Goal: Task Accomplishment & Management: Manage account settings

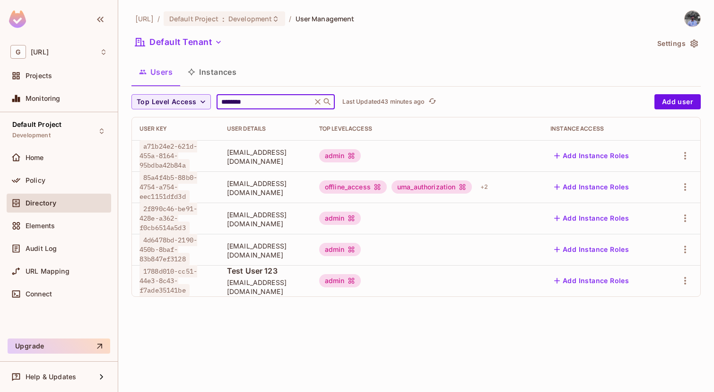
click at [317, 106] on icon at bounding box center [317, 101] width 9 height 9
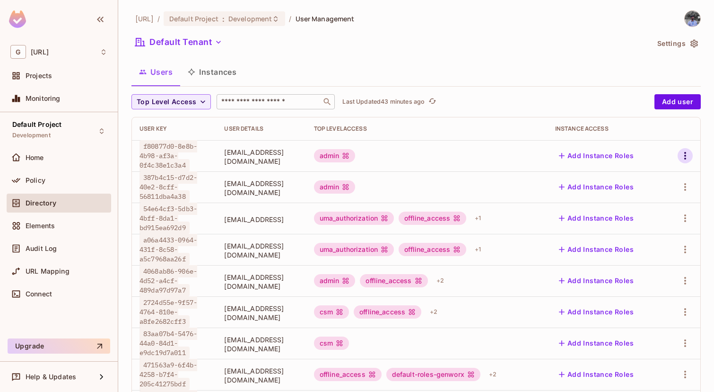
click at [683, 156] on icon "button" at bounding box center [685, 155] width 11 height 11
click at [660, 210] on li "Delete User" at bounding box center [644, 219] width 84 height 21
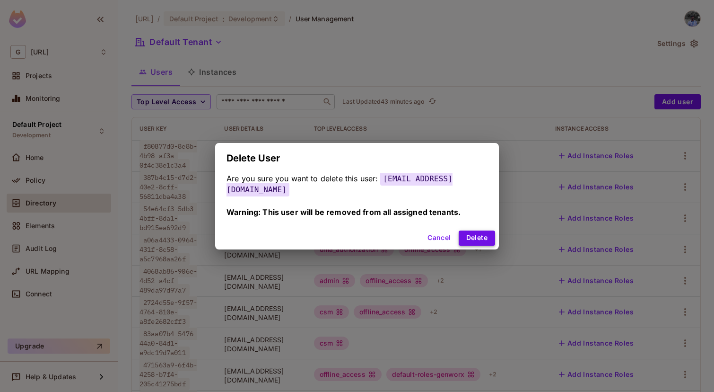
click at [460, 230] on button "Delete" at bounding box center [477, 237] width 36 height 15
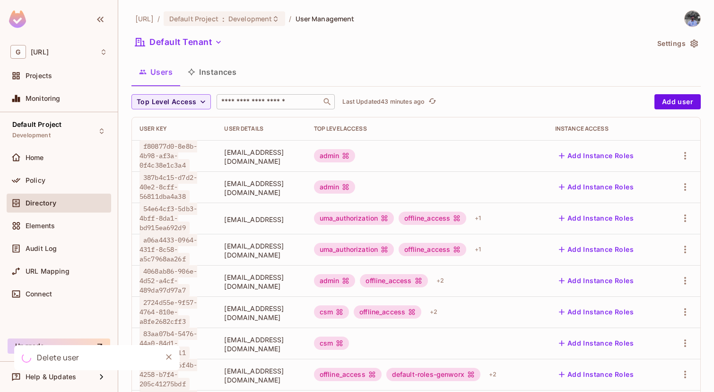
scroll to position [269, 0]
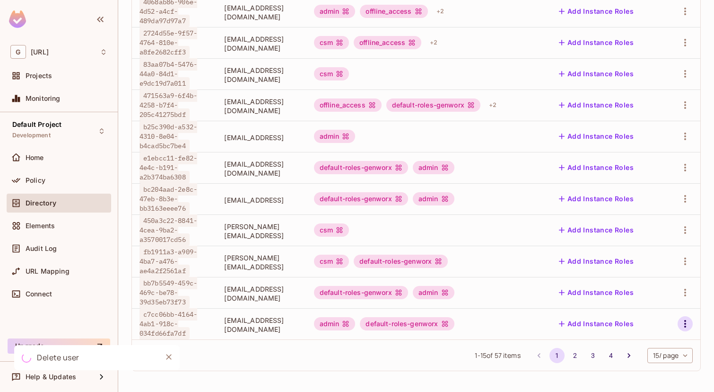
click at [682, 325] on icon "button" at bounding box center [685, 323] width 11 height 11
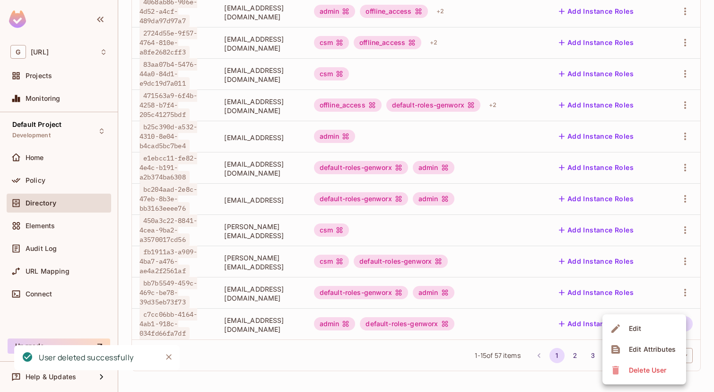
click at [651, 373] on div "Delete User" at bounding box center [647, 369] width 37 height 9
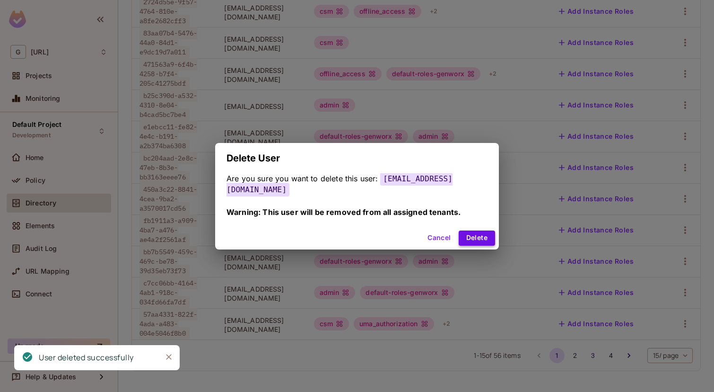
click at [485, 232] on button "Delete" at bounding box center [477, 237] width 36 height 15
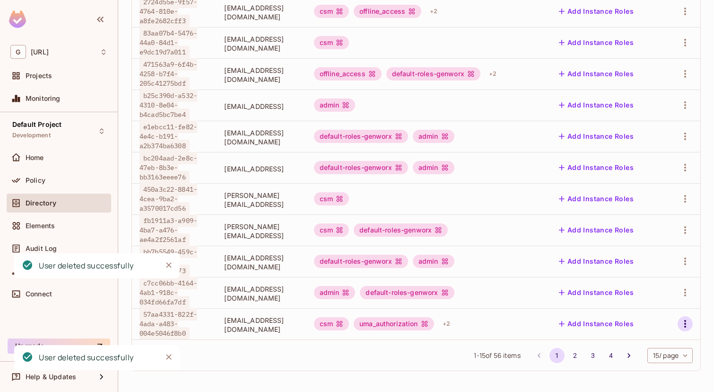
click at [683, 325] on icon "button" at bounding box center [685, 323] width 11 height 11
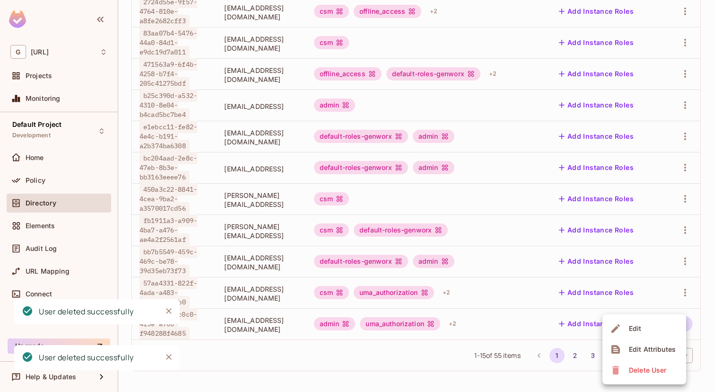
click at [669, 375] on span "Delete User" at bounding box center [647, 369] width 43 height 15
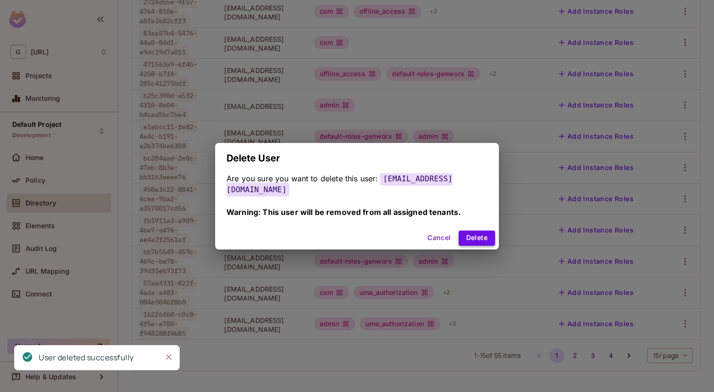
click at [473, 230] on button "Delete" at bounding box center [477, 237] width 36 height 15
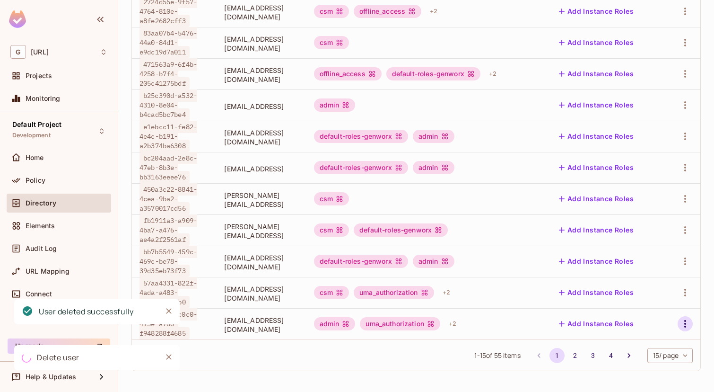
click at [685, 321] on icon "button" at bounding box center [685, 324] width 2 height 8
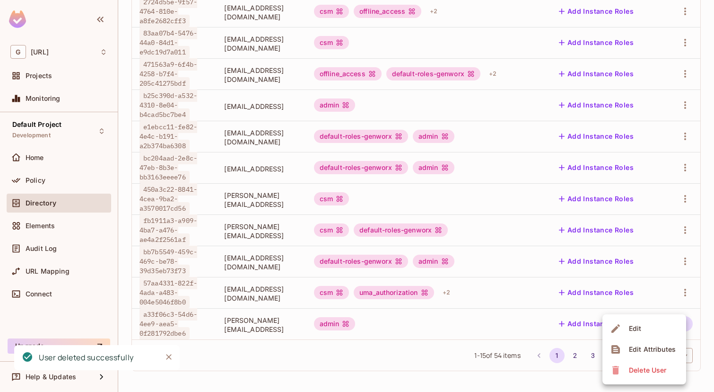
click at [655, 366] on div "Delete User" at bounding box center [647, 369] width 37 height 9
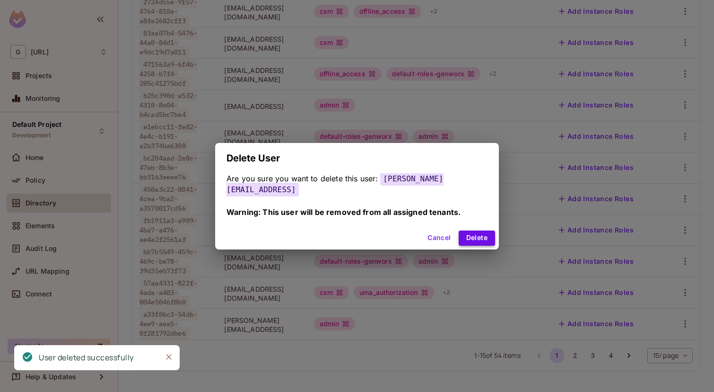
click at [467, 233] on button "Delete" at bounding box center [477, 237] width 36 height 15
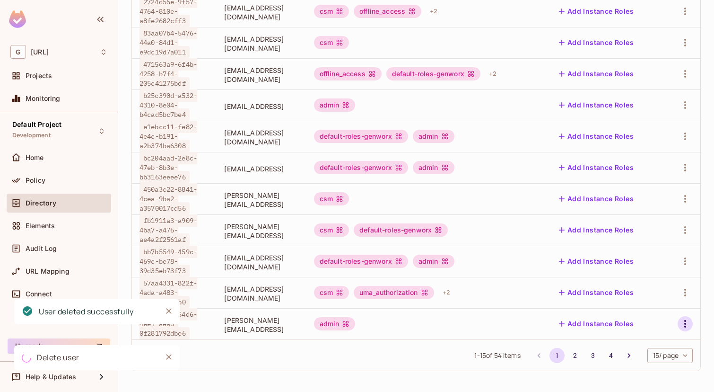
click at [687, 323] on icon "button" at bounding box center [685, 323] width 11 height 11
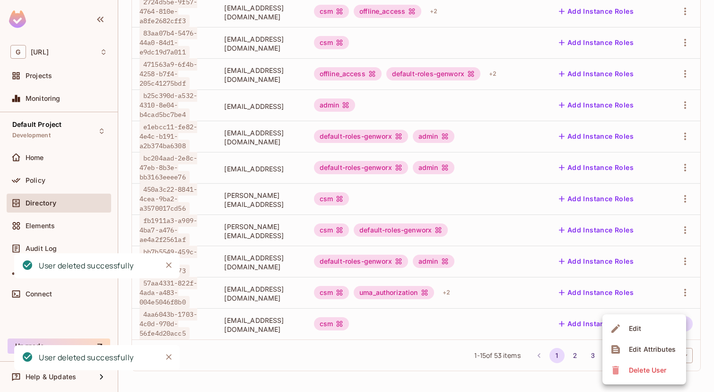
click at [618, 373] on icon at bounding box center [615, 370] width 7 height 9
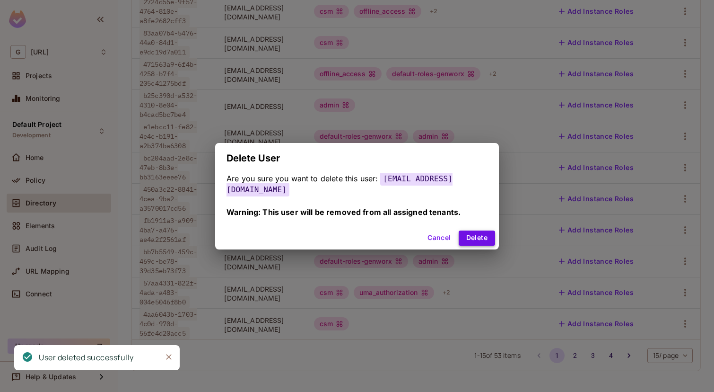
click at [471, 236] on button "Delete" at bounding box center [477, 237] width 36 height 15
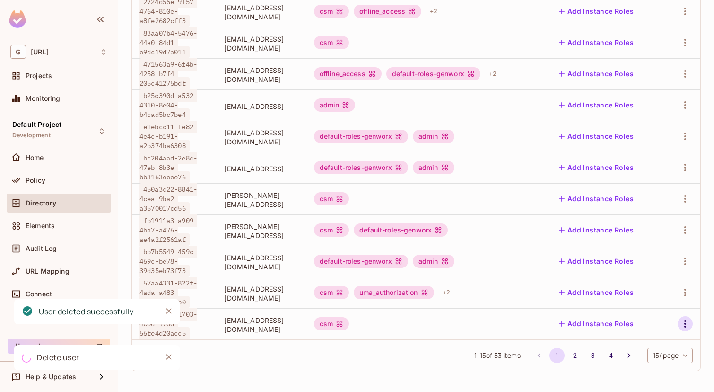
click at [680, 322] on icon "button" at bounding box center [685, 323] width 11 height 11
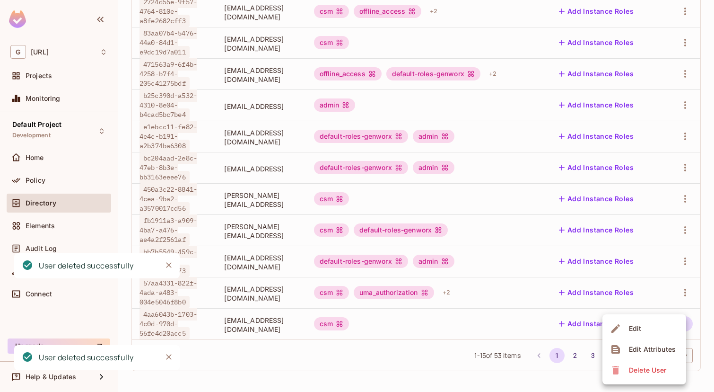
click at [641, 379] on li "Delete User" at bounding box center [644, 369] width 84 height 21
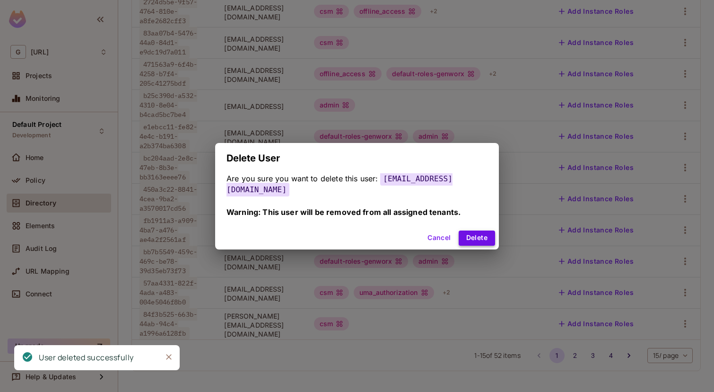
click at [467, 233] on button "Delete" at bounding box center [477, 237] width 36 height 15
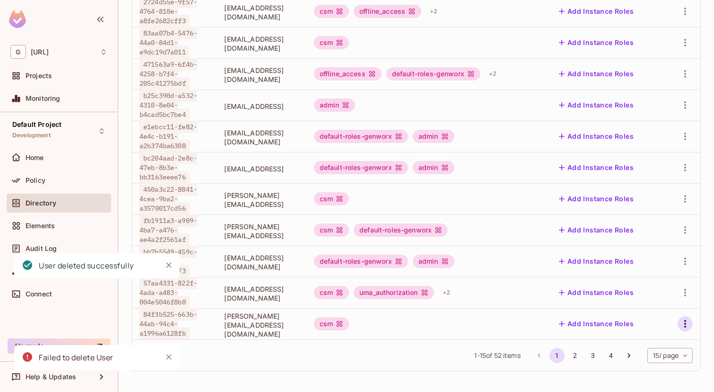
click at [686, 323] on icon "button" at bounding box center [685, 324] width 2 height 8
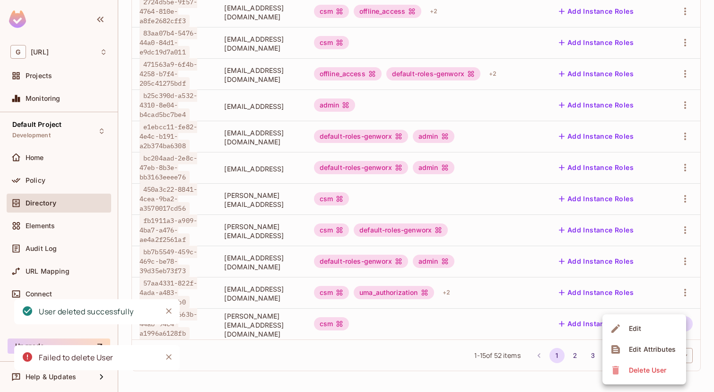
click at [641, 368] on div "Delete User" at bounding box center [647, 369] width 37 height 9
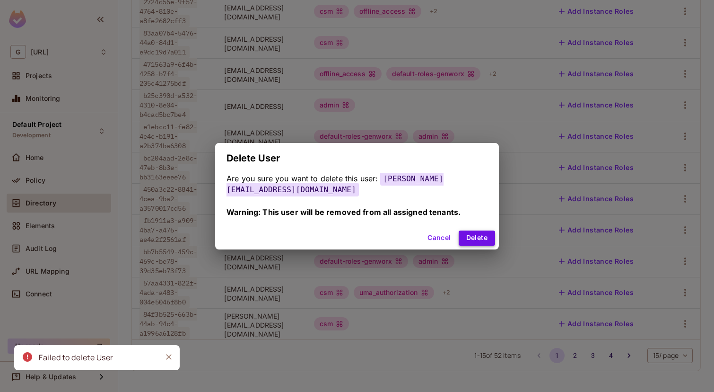
click at [464, 230] on button "Delete" at bounding box center [477, 237] width 36 height 15
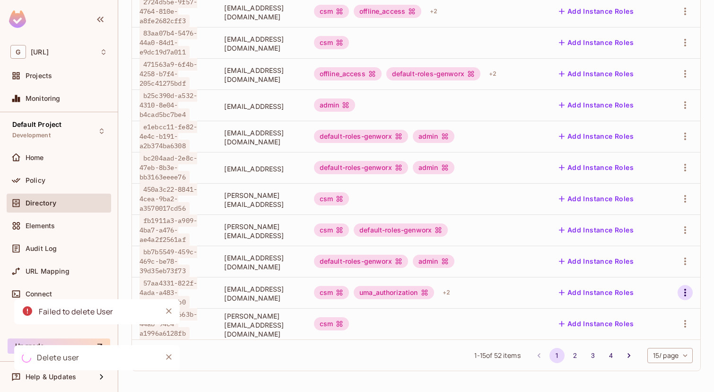
click at [684, 288] on icon "button" at bounding box center [685, 292] width 11 height 11
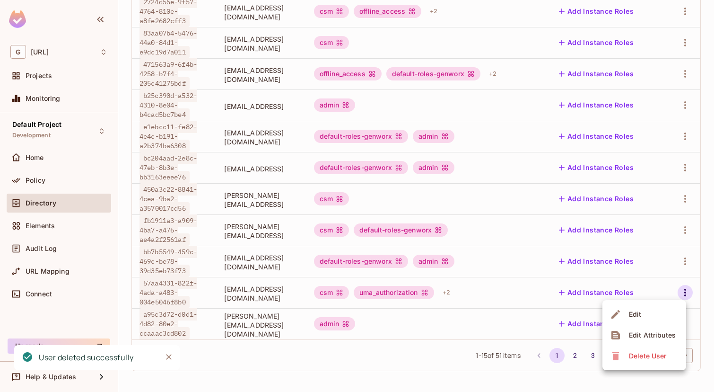
click at [629, 358] on div "Delete User" at bounding box center [647, 355] width 37 height 9
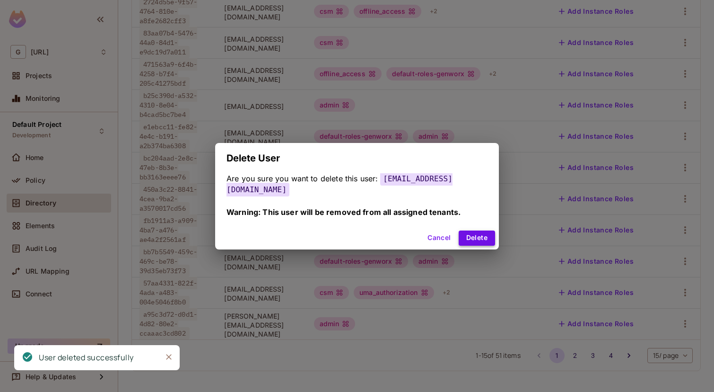
click at [470, 233] on button "Delete" at bounding box center [477, 237] width 36 height 15
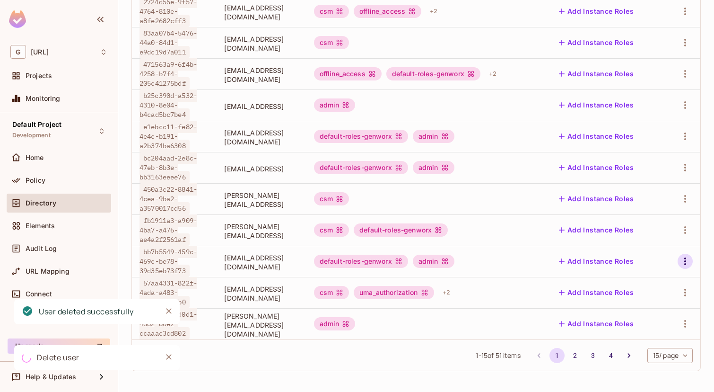
click at [686, 261] on icon "button" at bounding box center [685, 260] width 11 height 11
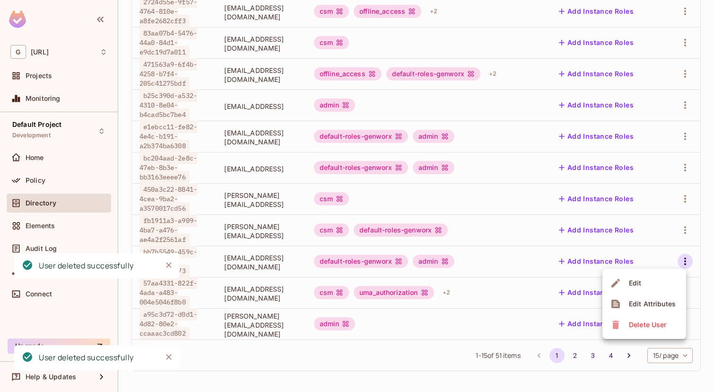
click at [641, 324] on div "Delete User" at bounding box center [647, 324] width 37 height 9
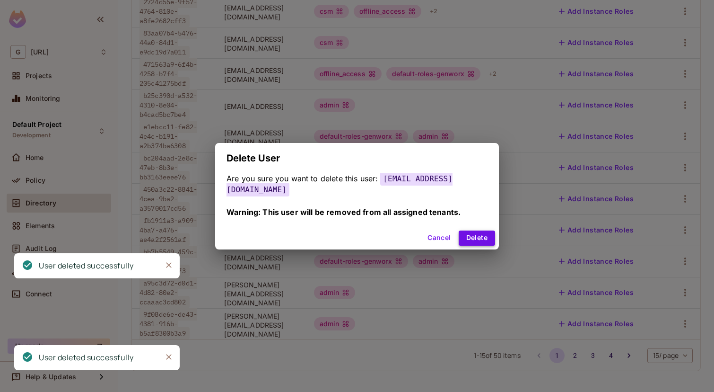
click at [472, 231] on button "Delete" at bounding box center [477, 237] width 36 height 15
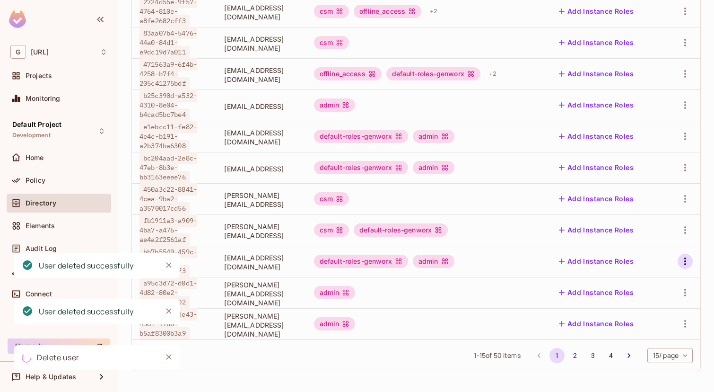
click at [685, 259] on icon "button" at bounding box center [685, 260] width 11 height 11
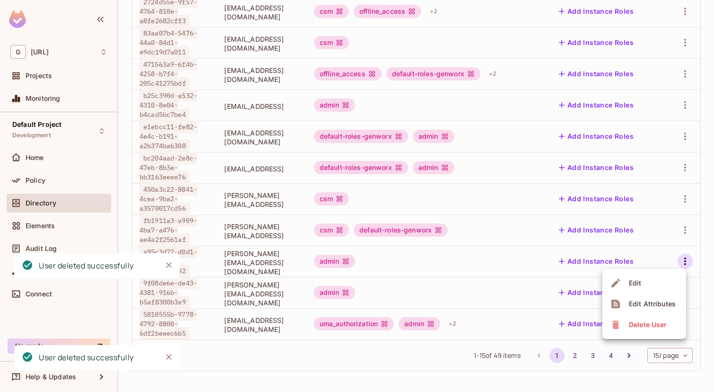
click at [687, 226] on div at bounding box center [357, 196] width 714 height 392
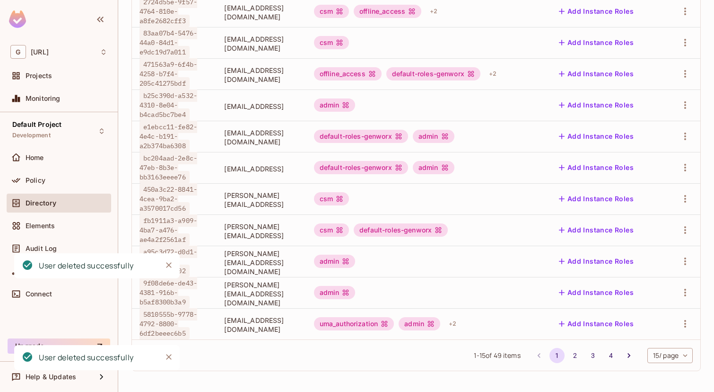
click at [687, 226] on icon "button" at bounding box center [685, 229] width 11 height 11
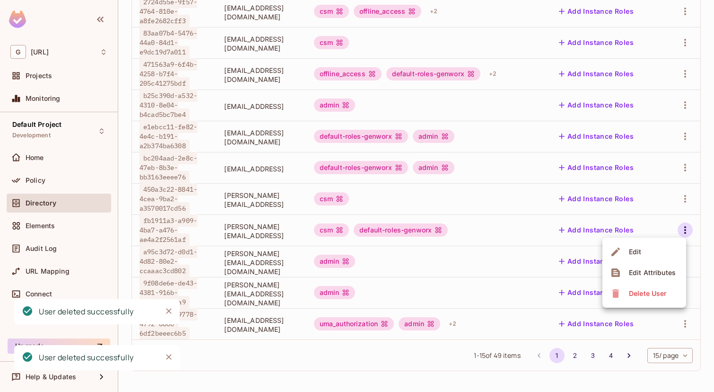
click at [641, 287] on span "Delete User" at bounding box center [647, 293] width 43 height 15
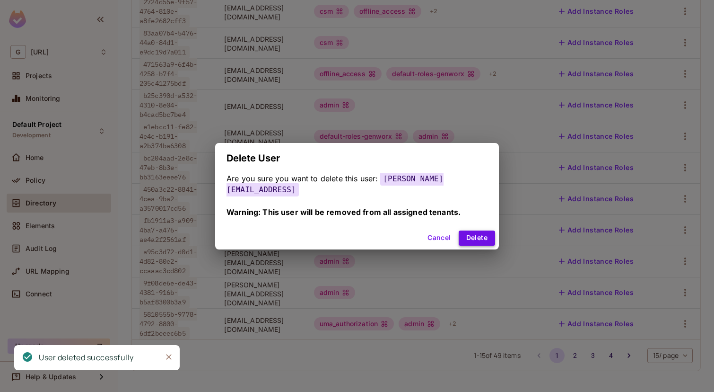
click at [469, 238] on button "Delete" at bounding box center [477, 237] width 36 height 15
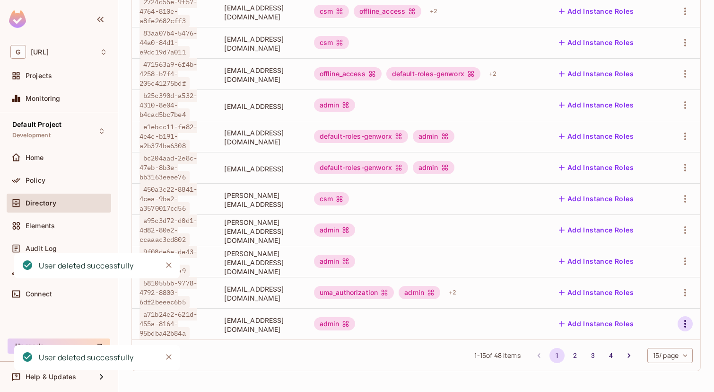
click at [678, 327] on button "button" at bounding box center [685, 323] width 15 height 15
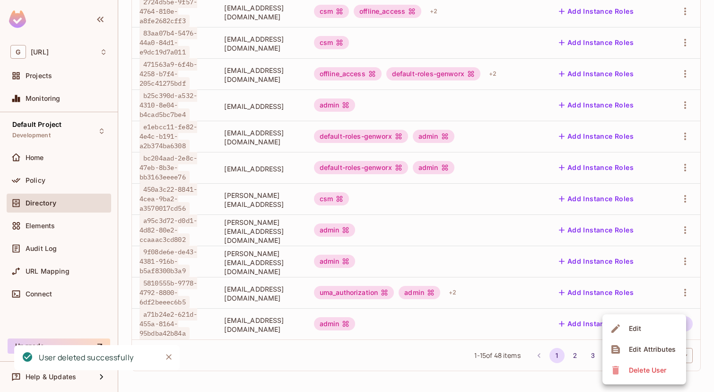
click at [632, 369] on div "Delete User" at bounding box center [647, 369] width 37 height 9
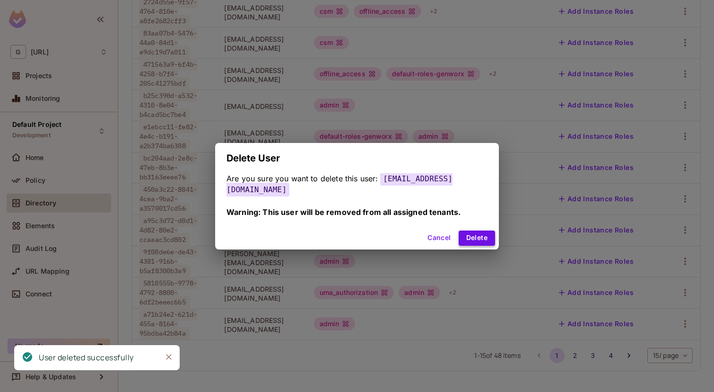
click at [475, 230] on button "Delete" at bounding box center [477, 237] width 36 height 15
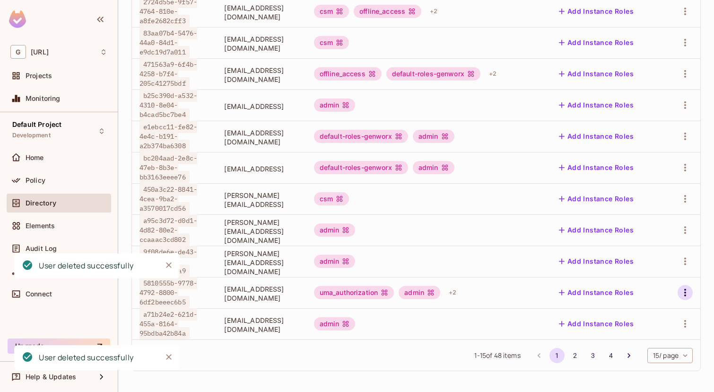
click at [682, 294] on icon "button" at bounding box center [685, 292] width 11 height 11
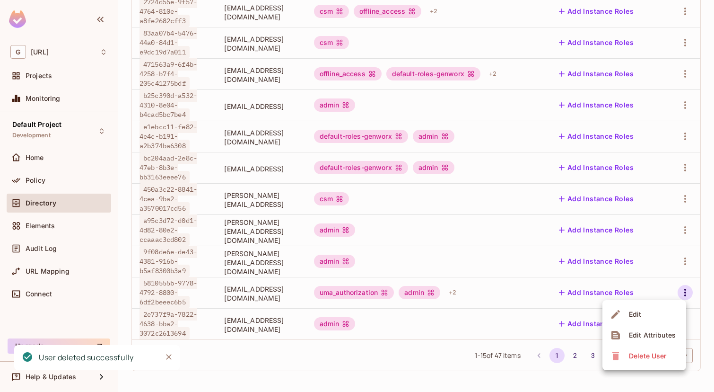
click at [639, 362] on span "Delete User" at bounding box center [647, 355] width 43 height 15
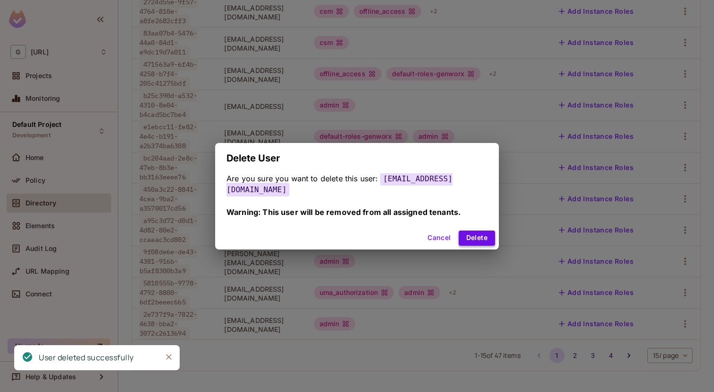
click at [480, 233] on button "Delete" at bounding box center [477, 237] width 36 height 15
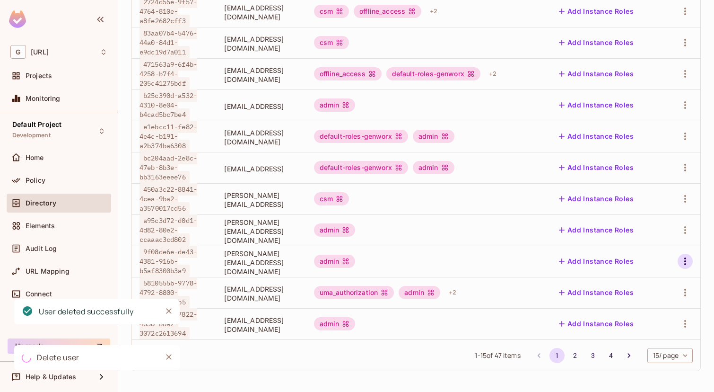
click at [684, 265] on icon "button" at bounding box center [685, 260] width 11 height 11
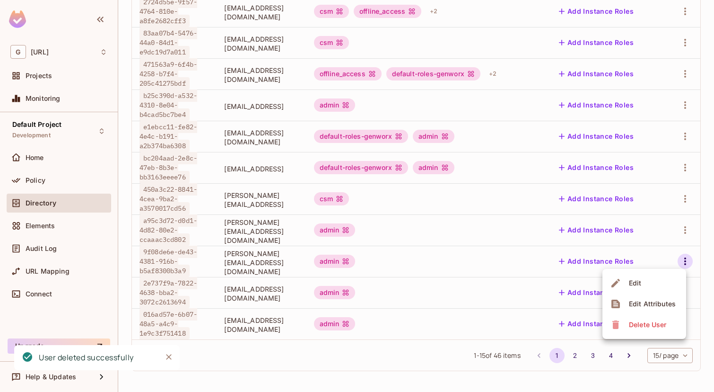
click at [651, 326] on div "Delete User" at bounding box center [647, 324] width 37 height 9
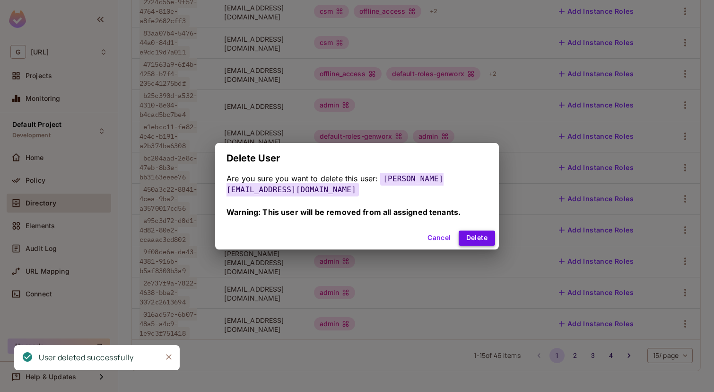
click at [468, 233] on button "Delete" at bounding box center [477, 237] width 36 height 15
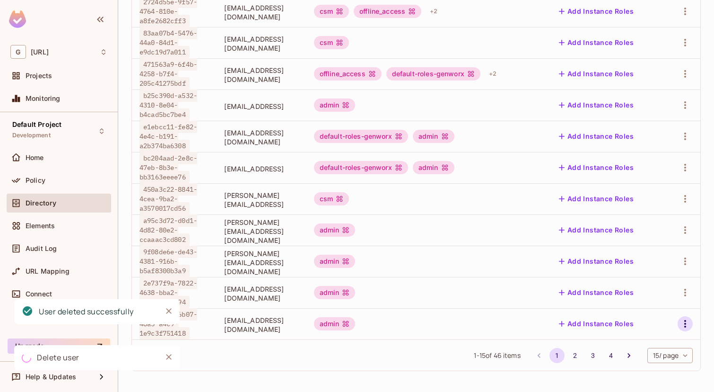
click at [680, 323] on icon "button" at bounding box center [685, 323] width 11 height 11
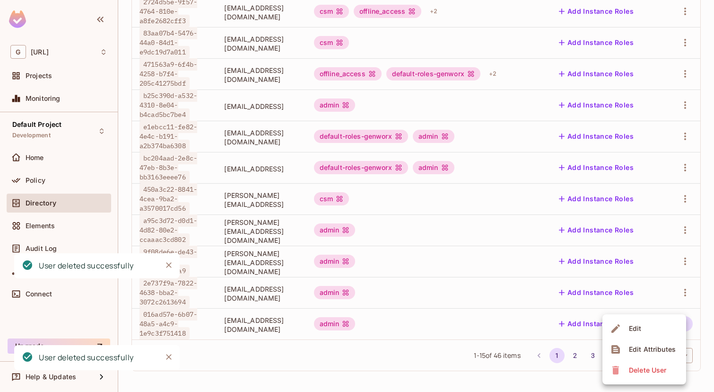
click at [638, 372] on div "Delete User" at bounding box center [647, 369] width 37 height 9
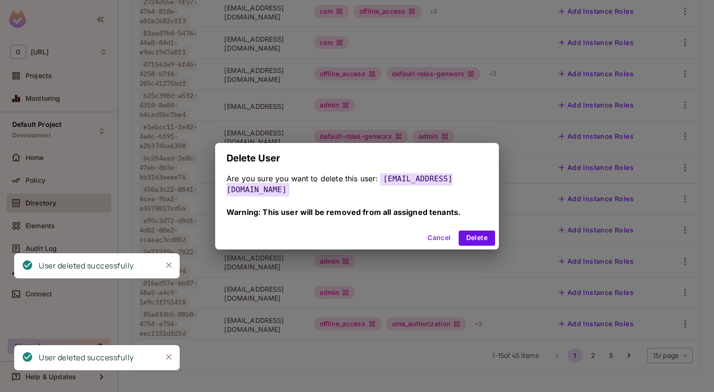
click at [479, 229] on div "Cancel Delete" at bounding box center [357, 238] width 284 height 23
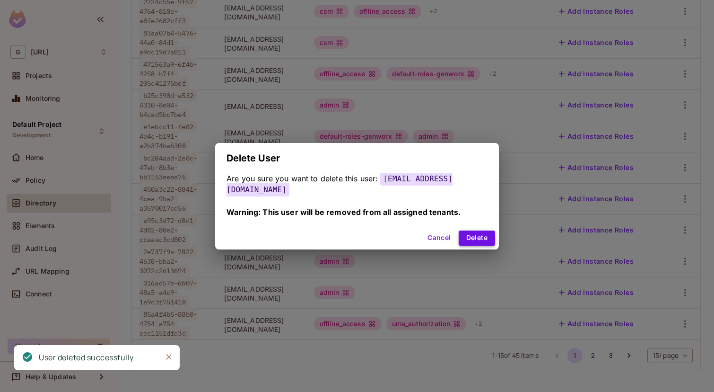
click at [479, 244] on button "Delete" at bounding box center [477, 237] width 36 height 15
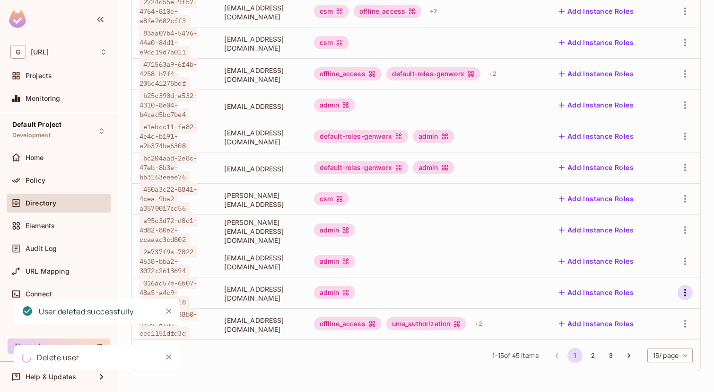
click at [684, 298] on button "button" at bounding box center [685, 292] width 15 height 15
click at [653, 358] on div "Delete User" at bounding box center [647, 355] width 37 height 9
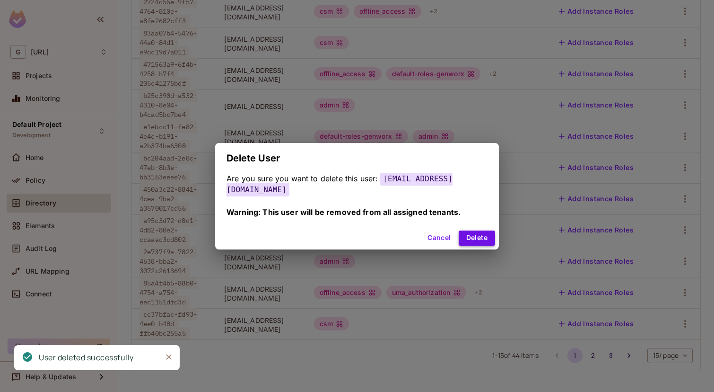
click at [480, 240] on button "Delete" at bounding box center [477, 237] width 36 height 15
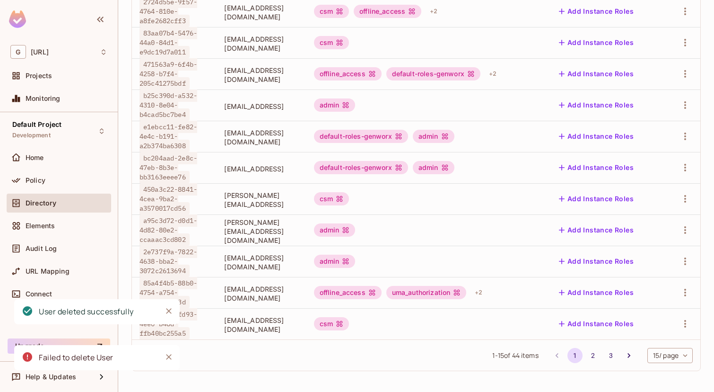
click at [680, 267] on div at bounding box center [682, 260] width 21 height 15
click at [681, 264] on icon "button" at bounding box center [685, 260] width 11 height 11
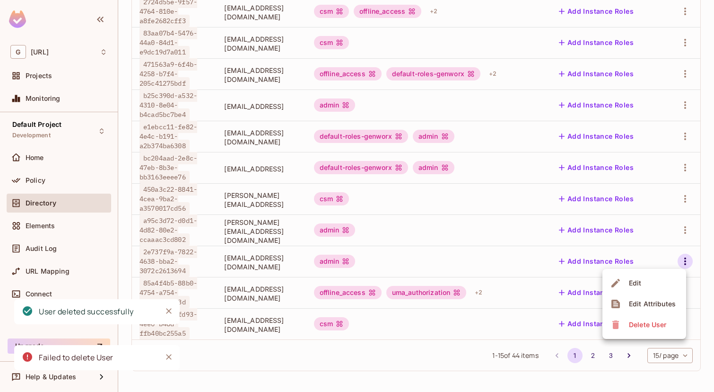
click at [638, 320] on div "Delete User" at bounding box center [647, 324] width 37 height 9
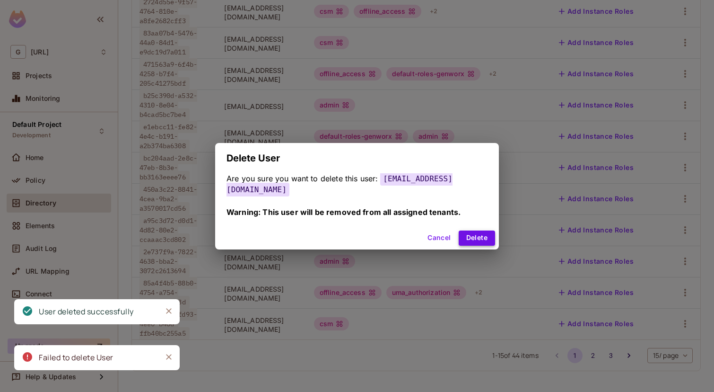
click at [482, 236] on button "Delete" at bounding box center [477, 237] width 36 height 15
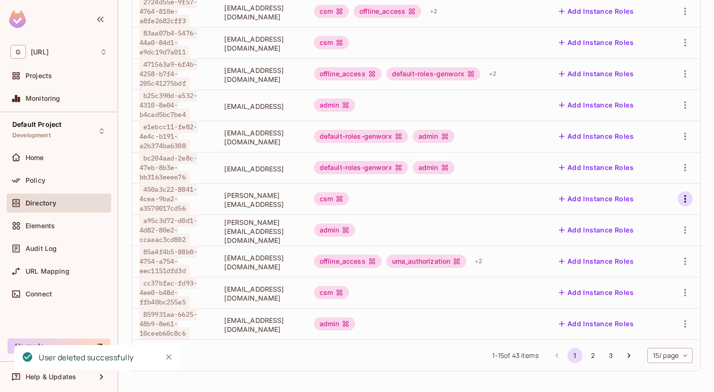
click at [681, 196] on icon "button" at bounding box center [685, 198] width 11 height 11
click at [635, 258] on div "Delete User" at bounding box center [647, 261] width 37 height 9
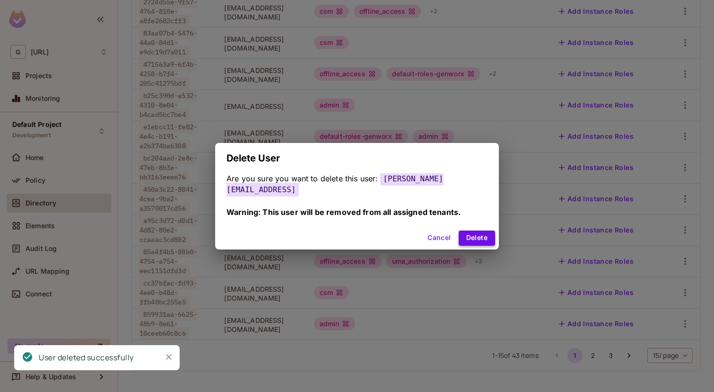
click at [477, 230] on button "Delete" at bounding box center [477, 237] width 36 height 15
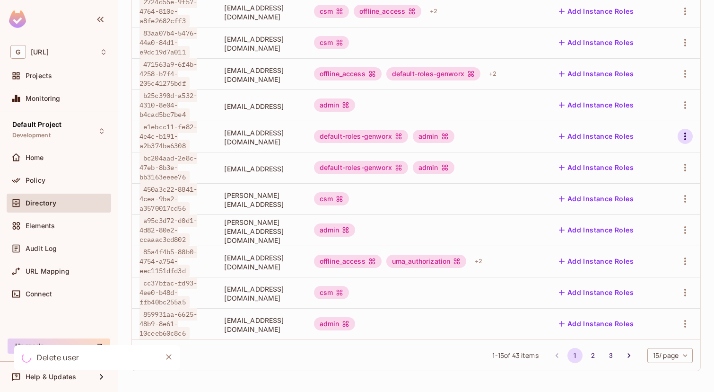
click at [684, 139] on icon "button" at bounding box center [685, 136] width 11 height 11
click at [639, 196] on div "Delete User" at bounding box center [647, 199] width 37 height 9
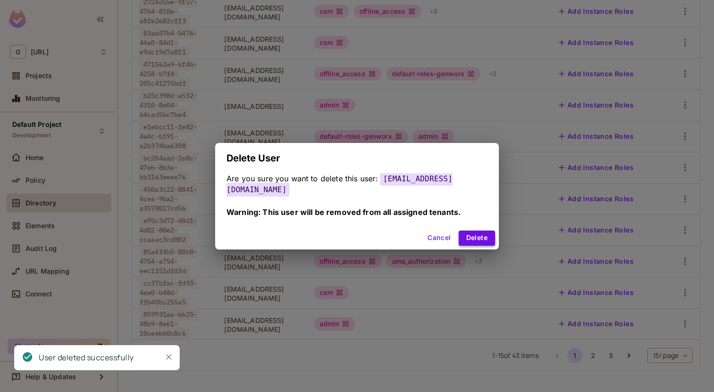
click at [459, 235] on button "Delete" at bounding box center [477, 237] width 36 height 15
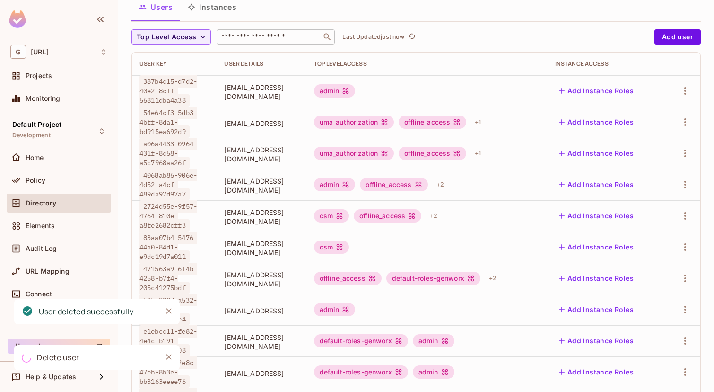
scroll to position [0, 0]
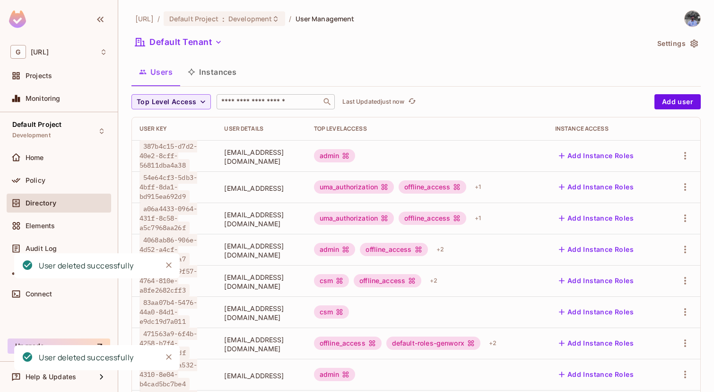
click at [677, 152] on div at bounding box center [682, 155] width 21 height 15
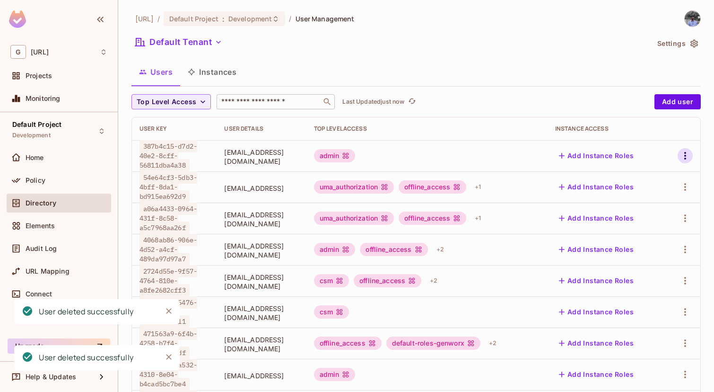
click at [681, 154] on icon "button" at bounding box center [685, 155] width 11 height 11
click at [647, 215] on div "Delete User" at bounding box center [647, 218] width 37 height 9
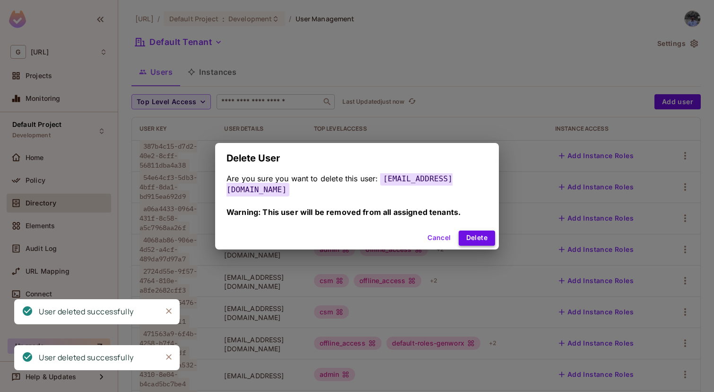
click at [472, 234] on button "Delete" at bounding box center [477, 237] width 36 height 15
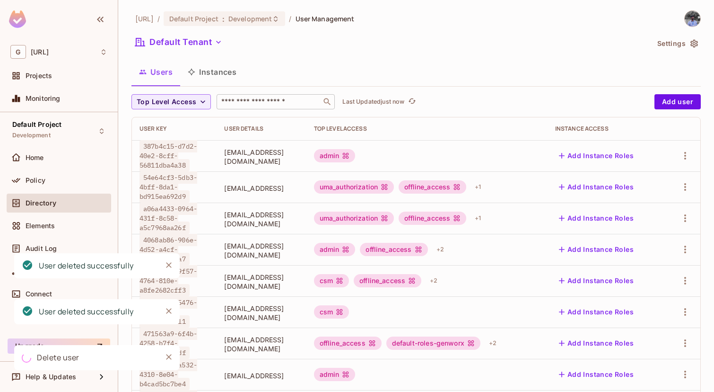
scroll to position [269, 0]
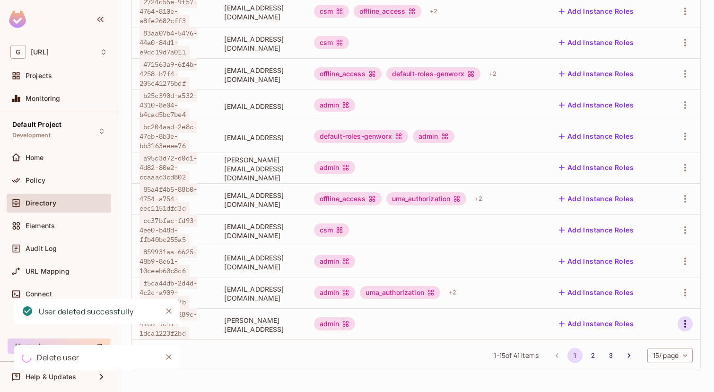
click at [685, 324] on icon "button" at bounding box center [685, 324] width 2 height 8
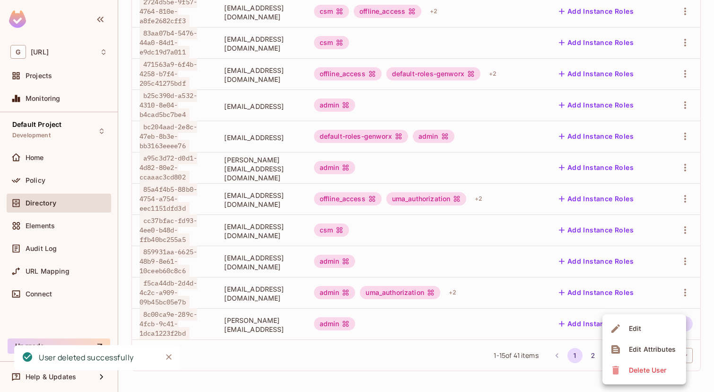
click at [636, 366] on div "Delete User" at bounding box center [647, 369] width 37 height 9
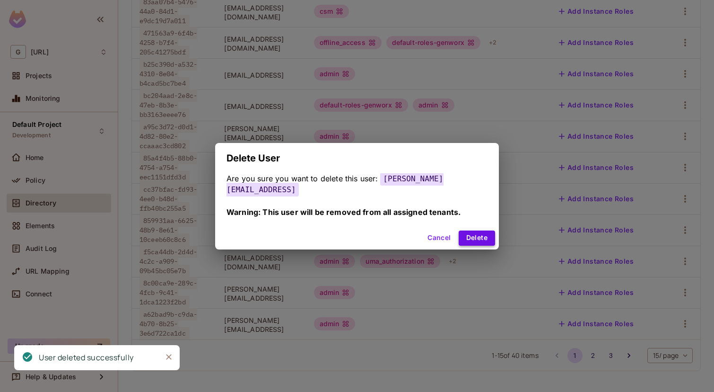
click at [463, 232] on button "Delete" at bounding box center [477, 237] width 36 height 15
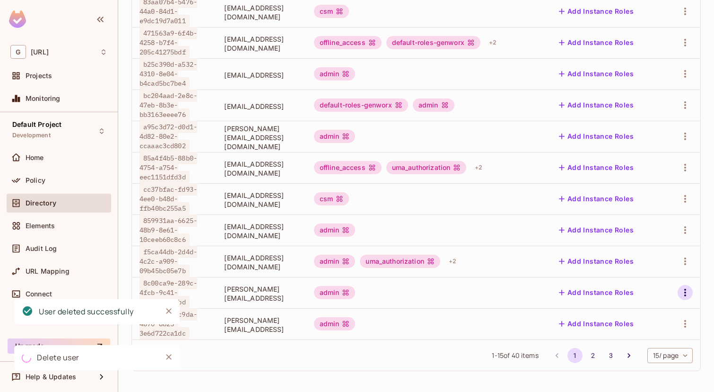
click at [680, 291] on icon "button" at bounding box center [685, 292] width 11 height 11
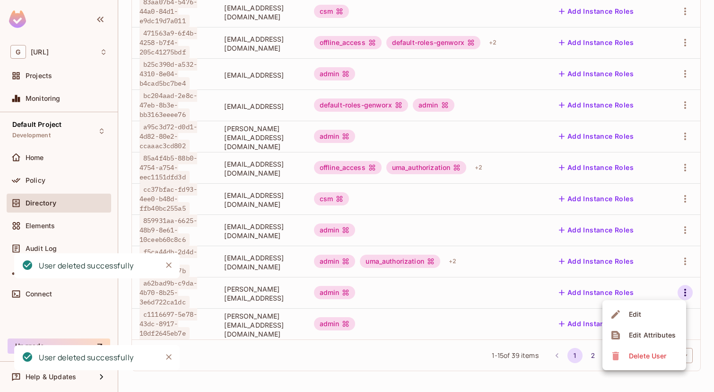
click at [630, 353] on div "Delete User" at bounding box center [647, 355] width 37 height 9
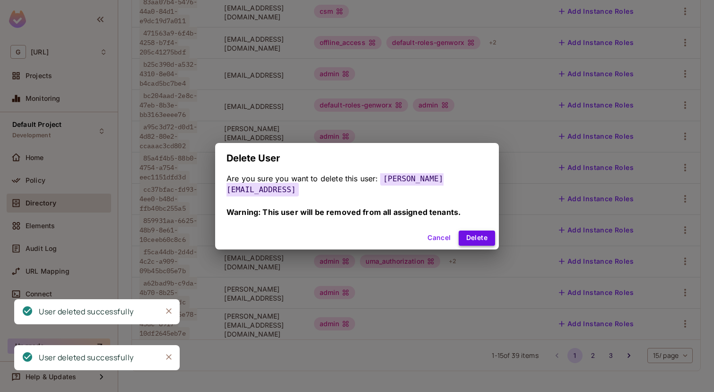
click at [470, 233] on button "Delete" at bounding box center [477, 237] width 36 height 15
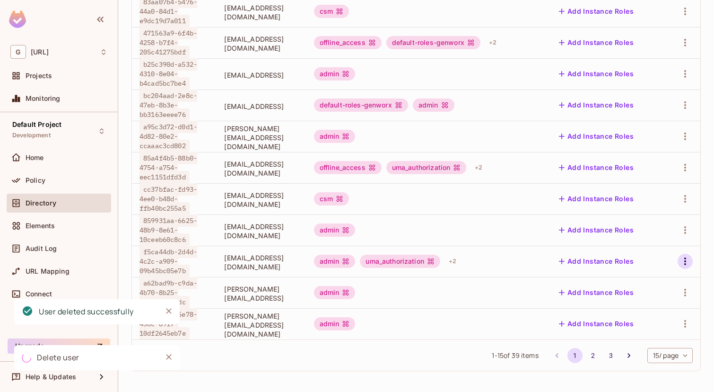
click at [684, 263] on icon "button" at bounding box center [685, 260] width 11 height 11
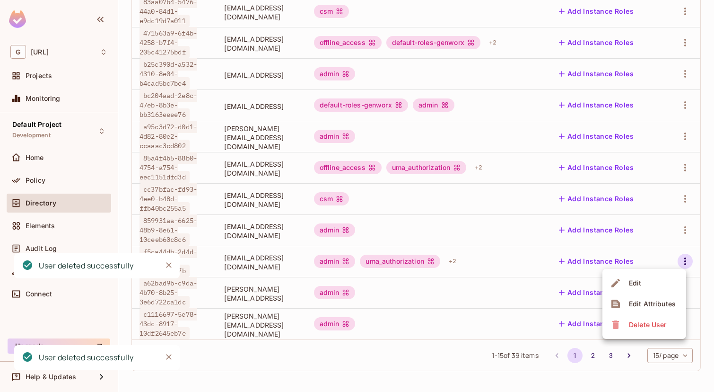
click at [623, 324] on div "Delete User" at bounding box center [639, 324] width 59 height 15
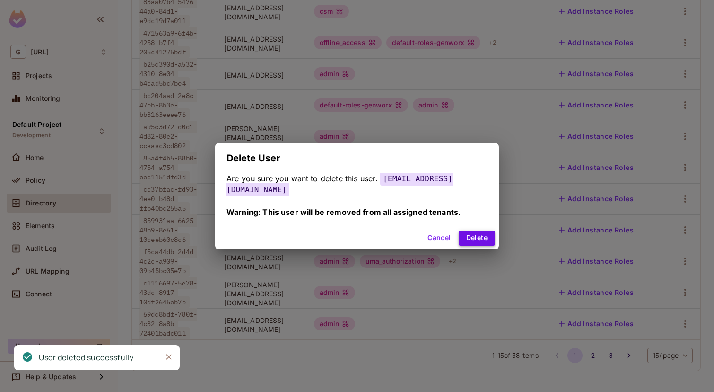
click at [482, 241] on button "Delete" at bounding box center [477, 237] width 36 height 15
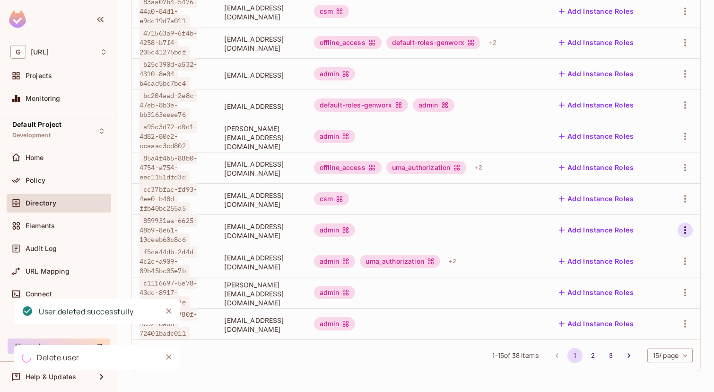
click at [686, 229] on icon "button" at bounding box center [685, 229] width 11 height 11
click at [630, 296] on div "Delete User" at bounding box center [647, 292] width 37 height 9
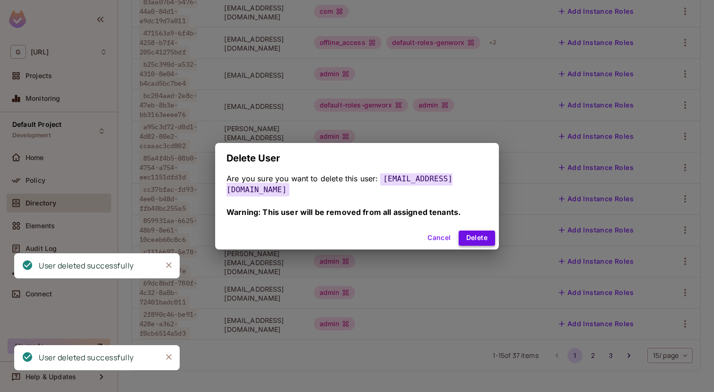
click at [464, 235] on button "Delete" at bounding box center [477, 237] width 36 height 15
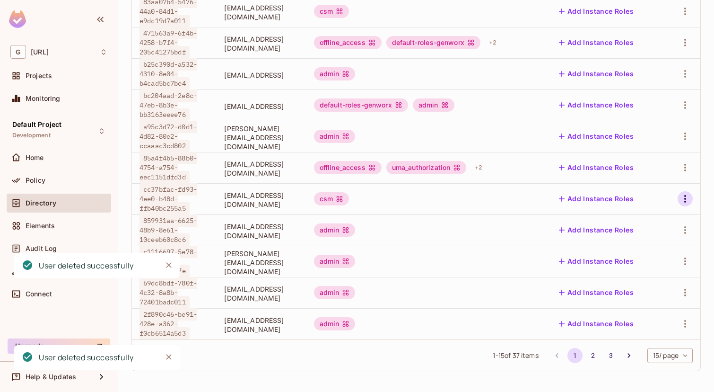
click at [683, 200] on icon "button" at bounding box center [685, 198] width 11 height 11
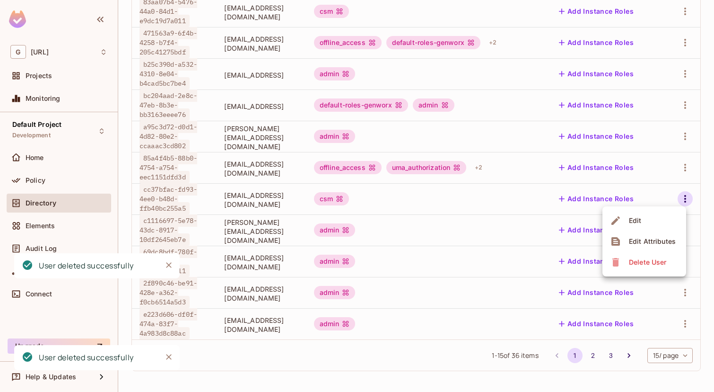
click at [636, 265] on div "Delete User" at bounding box center [647, 261] width 37 height 9
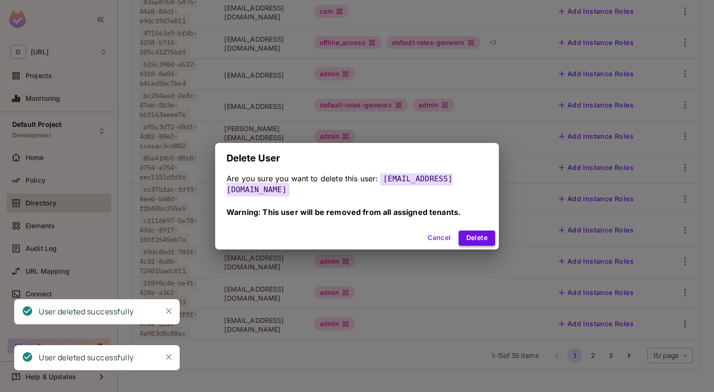
click at [463, 233] on button "Delete" at bounding box center [477, 237] width 36 height 15
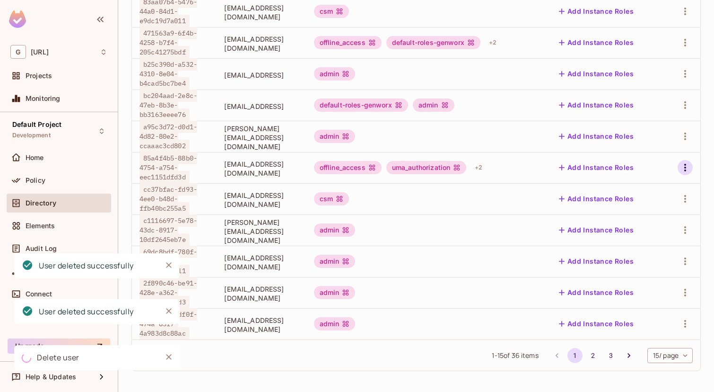
click at [684, 164] on icon "button" at bounding box center [685, 167] width 11 height 11
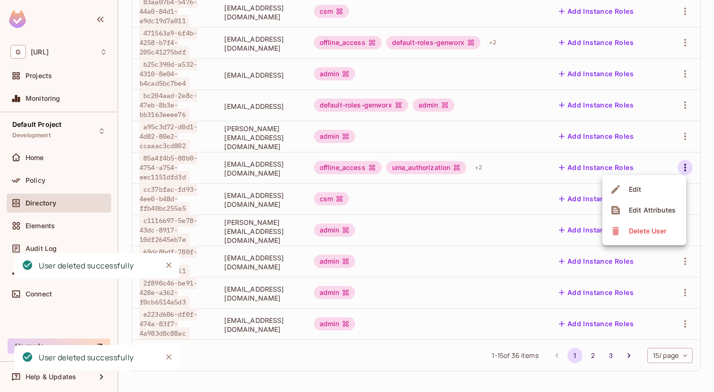
click at [657, 230] on div "Delete User" at bounding box center [647, 230] width 37 height 9
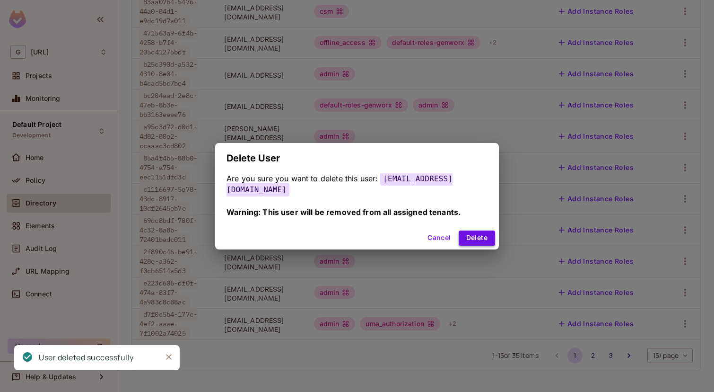
click at [479, 230] on button "Delete" at bounding box center [477, 237] width 36 height 15
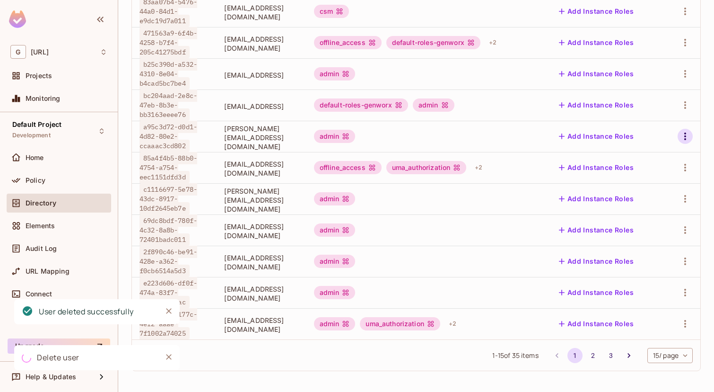
click at [685, 136] on icon "button" at bounding box center [685, 136] width 2 height 8
click at [653, 192] on span "Delete User" at bounding box center [647, 199] width 43 height 15
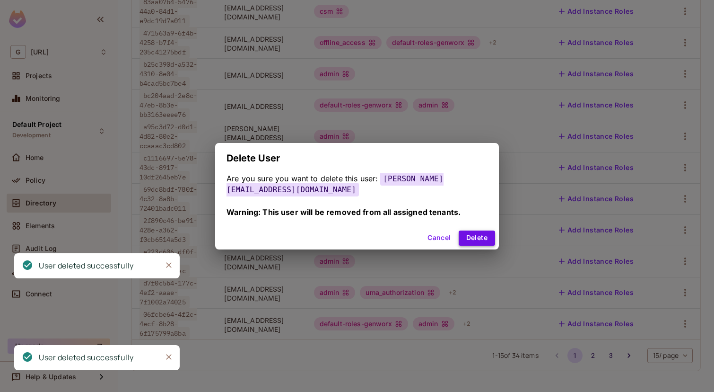
click at [474, 232] on button "Delete" at bounding box center [477, 237] width 36 height 15
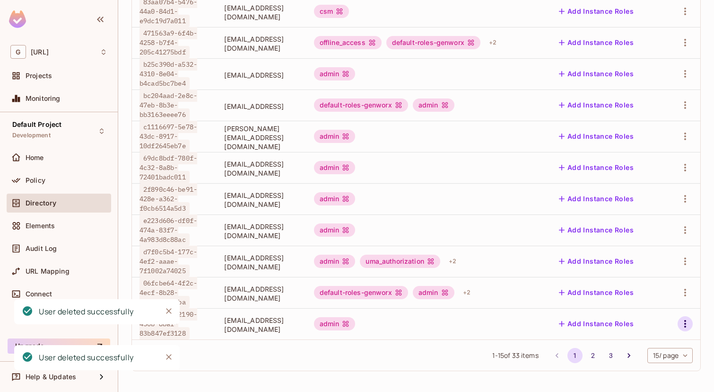
click at [688, 319] on icon "button" at bounding box center [685, 323] width 11 height 11
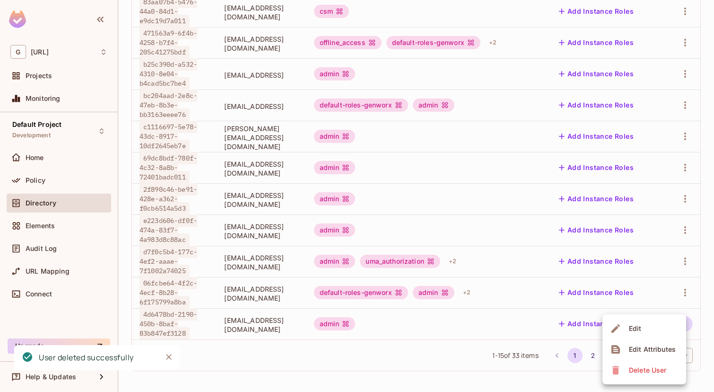
click at [630, 375] on span "Delete User" at bounding box center [647, 369] width 43 height 15
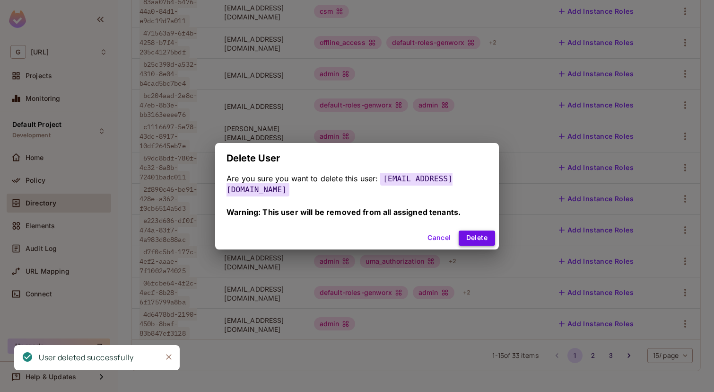
click at [481, 236] on button "Delete" at bounding box center [477, 237] width 36 height 15
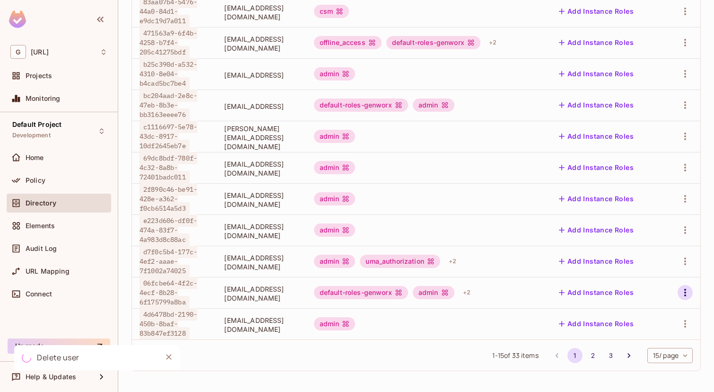
click at [686, 294] on icon "button" at bounding box center [685, 292] width 11 height 11
click at [642, 349] on span "Delete User" at bounding box center [647, 355] width 43 height 15
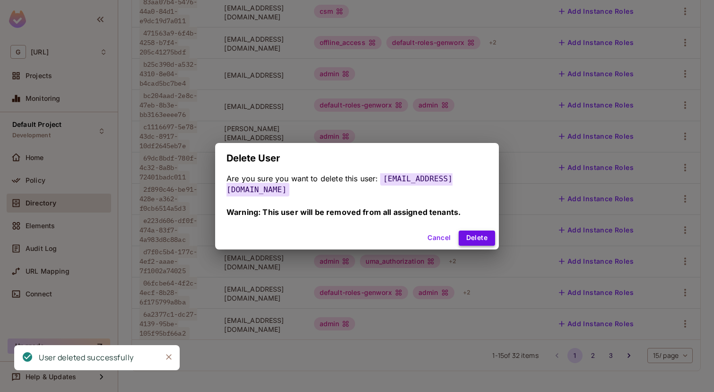
click at [464, 230] on button "Delete" at bounding box center [477, 237] width 36 height 15
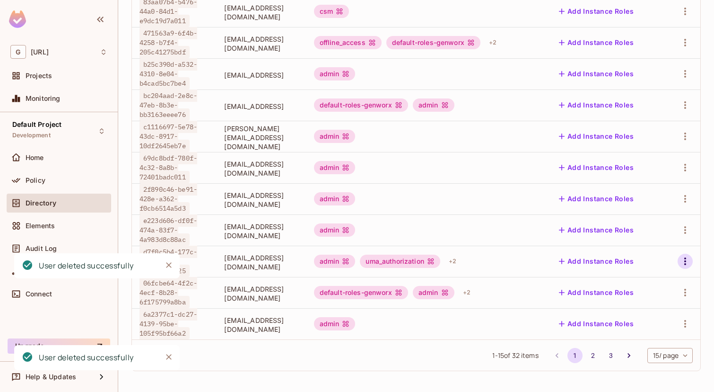
click at [682, 259] on icon "button" at bounding box center [685, 260] width 11 height 11
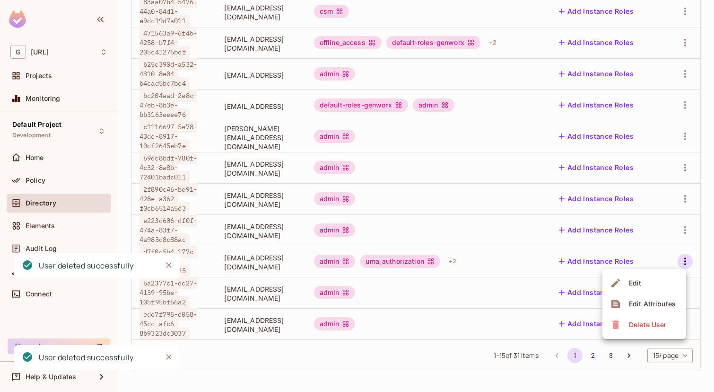
click at [633, 327] on div "Delete User" at bounding box center [647, 324] width 37 height 9
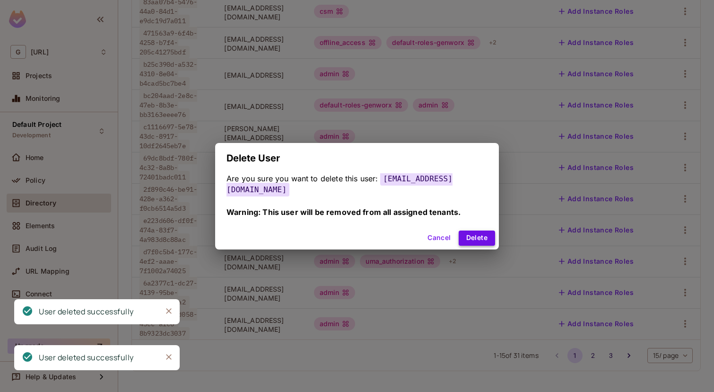
click at [472, 230] on button "Delete" at bounding box center [477, 237] width 36 height 15
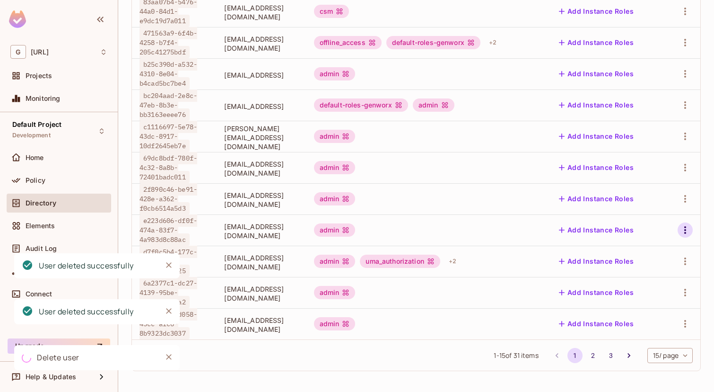
click at [686, 228] on icon "button" at bounding box center [685, 229] width 11 height 11
click at [630, 292] on div "Delete User" at bounding box center [647, 292] width 37 height 9
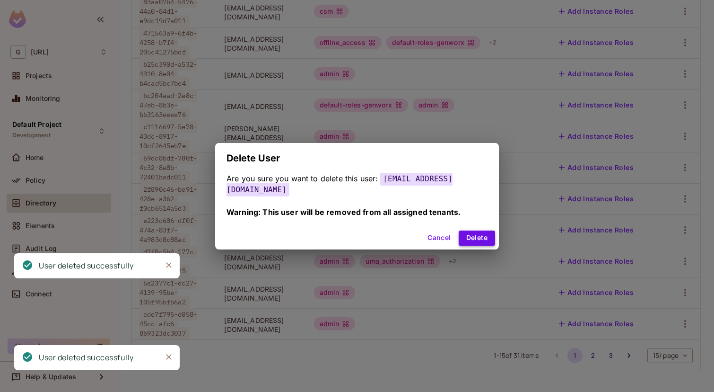
click at [477, 230] on button "Delete" at bounding box center [477, 237] width 36 height 15
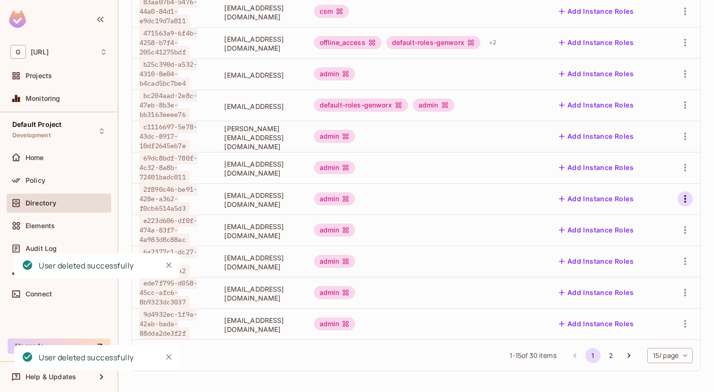
click at [681, 200] on icon "button" at bounding box center [685, 198] width 11 height 11
click at [637, 260] on div "Delete User" at bounding box center [647, 261] width 37 height 9
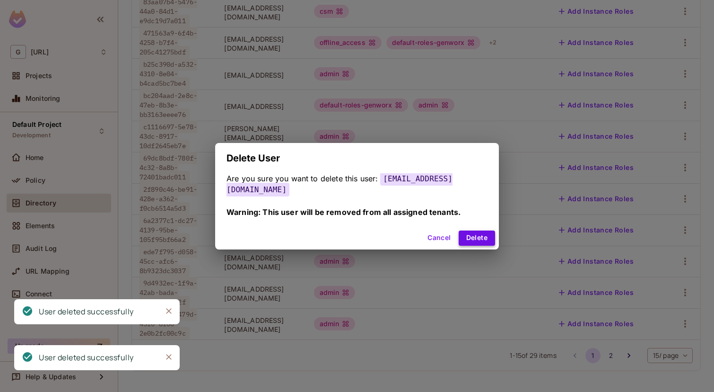
click at [481, 241] on button "Delete" at bounding box center [477, 237] width 36 height 15
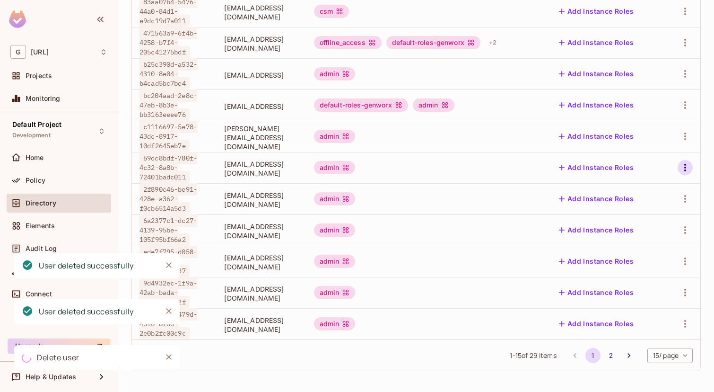
click at [686, 169] on icon "button" at bounding box center [685, 167] width 11 height 11
click at [662, 229] on div "Delete User" at bounding box center [647, 230] width 37 height 9
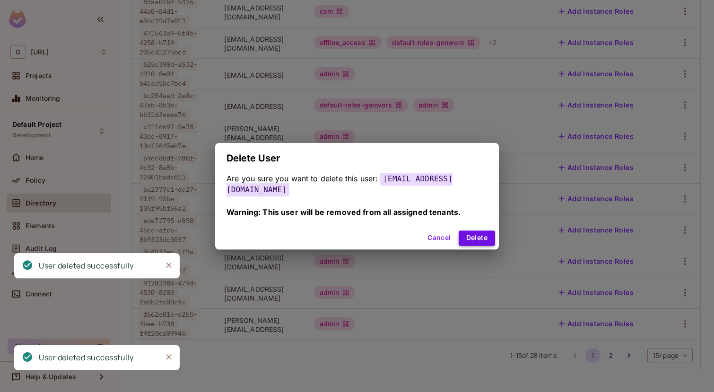
click at [472, 230] on button "Delete" at bounding box center [477, 237] width 36 height 15
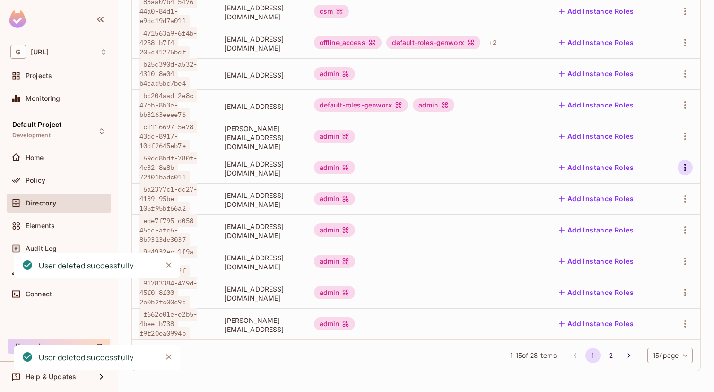
click at [683, 164] on icon "button" at bounding box center [685, 167] width 11 height 11
click at [629, 232] on span "Delete User" at bounding box center [647, 230] width 43 height 15
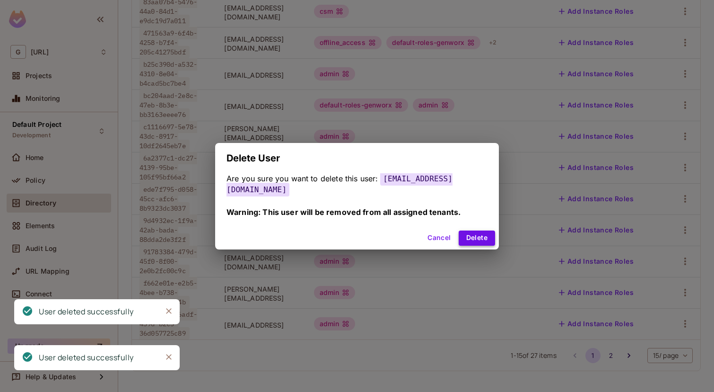
click at [489, 235] on button "Delete" at bounding box center [477, 237] width 36 height 15
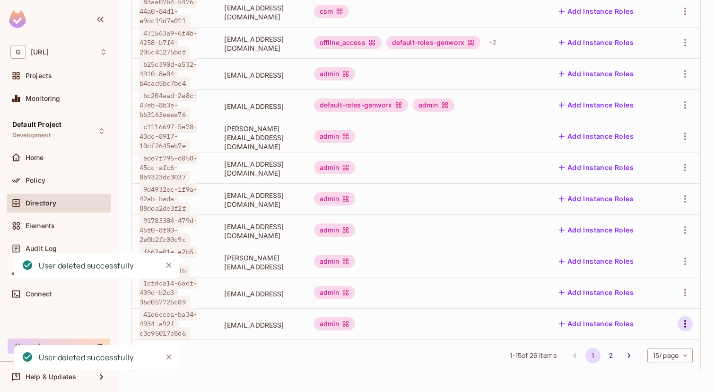
click at [684, 320] on icon "button" at bounding box center [685, 323] width 11 height 11
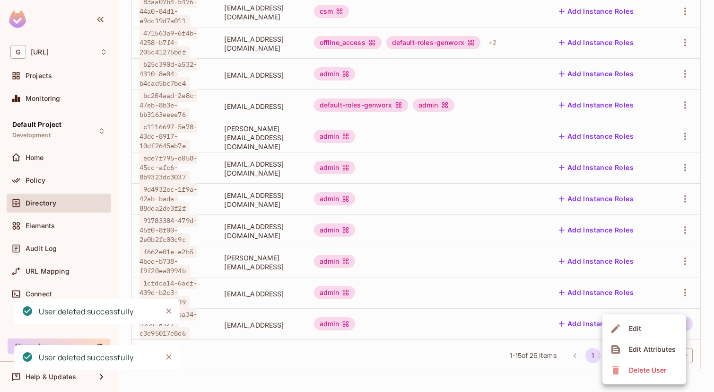
click at [637, 363] on span "Delete User" at bounding box center [647, 369] width 43 height 15
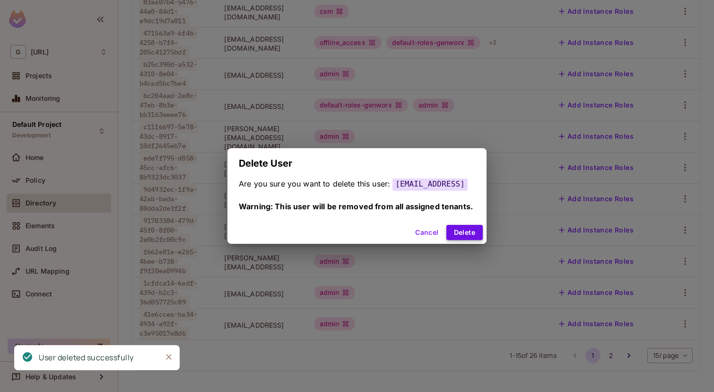
click at [480, 234] on button "Delete" at bounding box center [464, 232] width 36 height 15
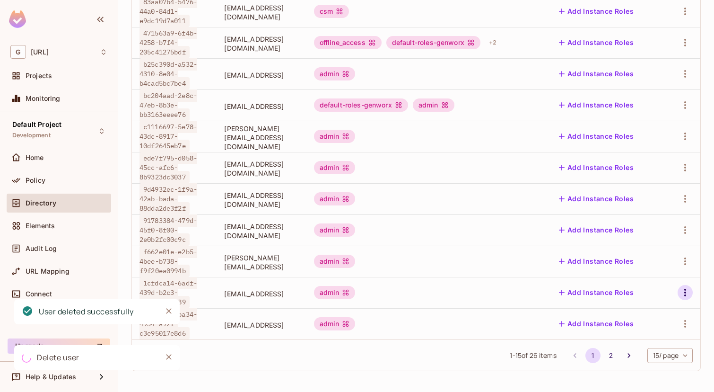
click at [687, 290] on icon "button" at bounding box center [685, 292] width 11 height 11
click at [651, 347] on li "Delete User" at bounding box center [644, 355] width 84 height 21
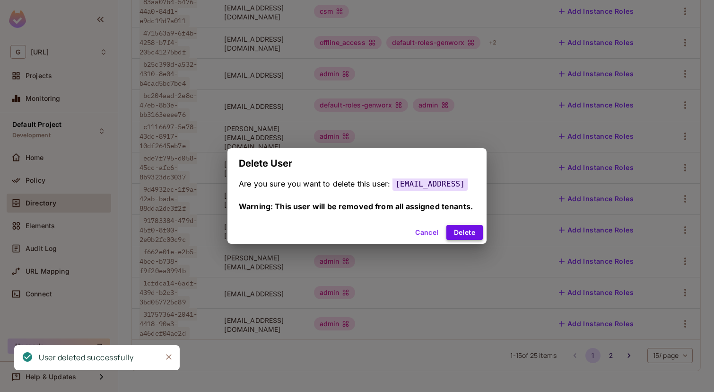
click at [470, 230] on button "Delete" at bounding box center [464, 232] width 36 height 15
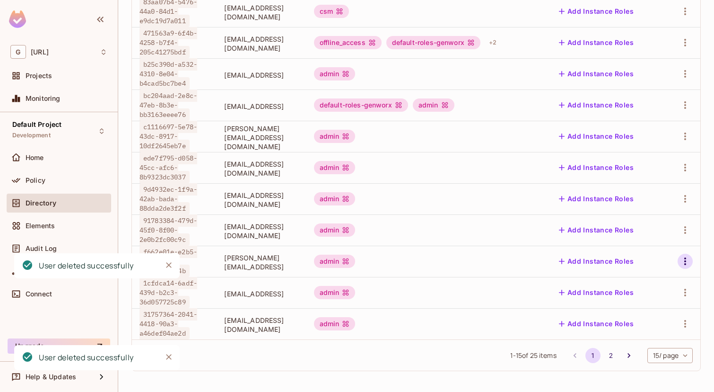
click at [687, 258] on icon "button" at bounding box center [685, 260] width 11 height 11
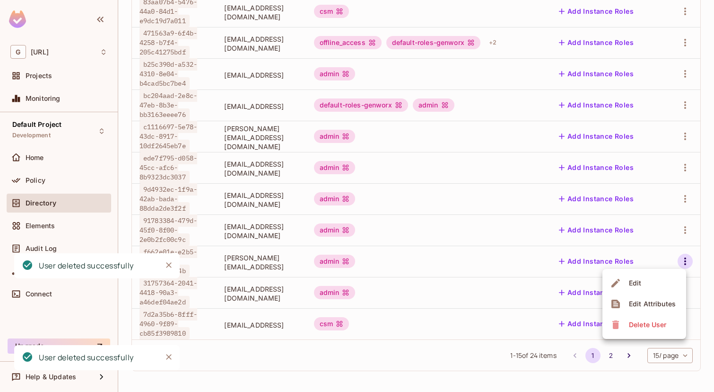
click at [648, 323] on div "Delete User" at bounding box center [647, 324] width 37 height 9
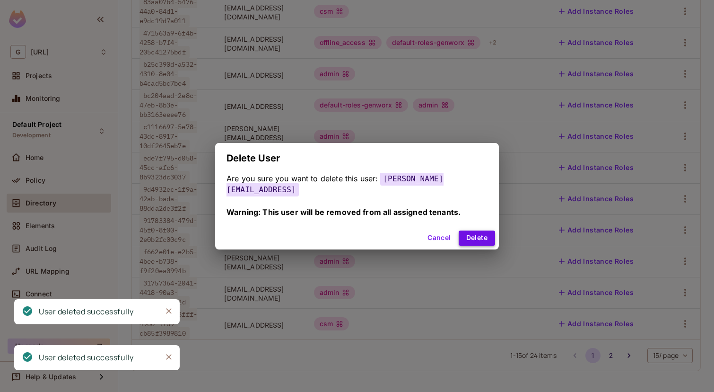
click at [472, 230] on button "Delete" at bounding box center [477, 237] width 36 height 15
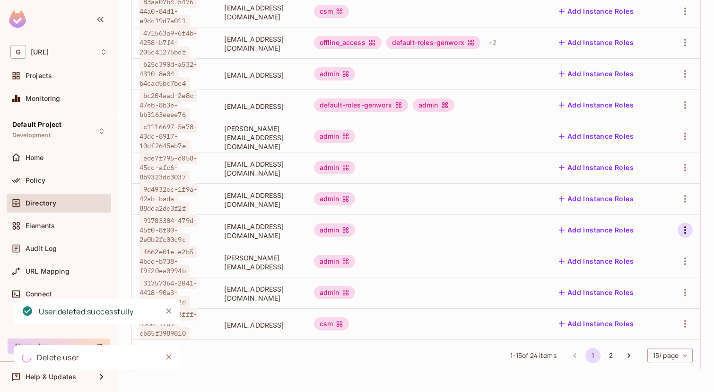
click at [682, 233] on icon "button" at bounding box center [685, 229] width 11 height 11
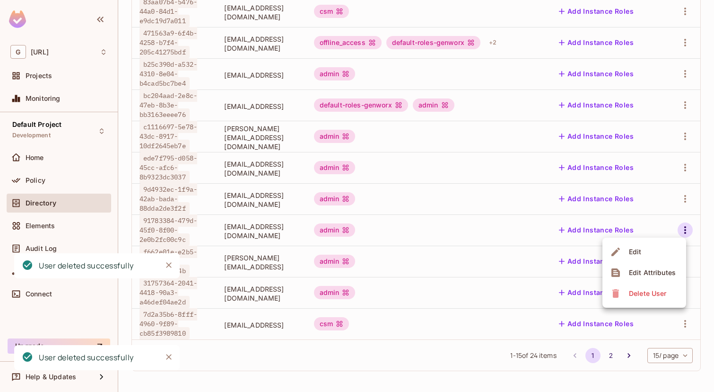
click at [650, 286] on span "Delete User" at bounding box center [647, 293] width 43 height 15
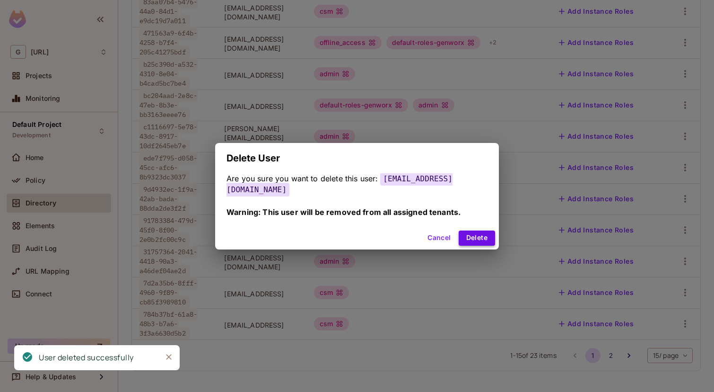
click at [480, 236] on button "Delete" at bounding box center [477, 237] width 36 height 15
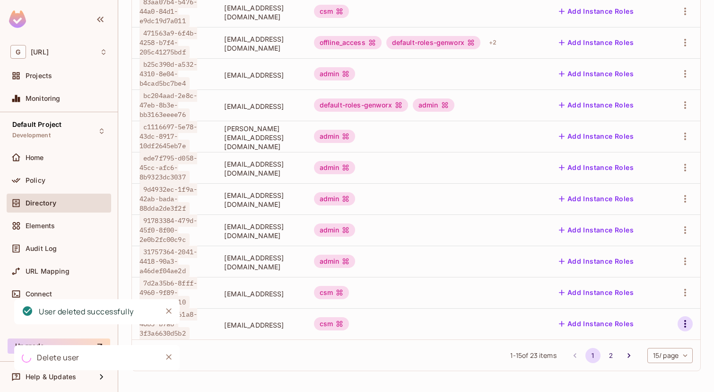
click at [686, 323] on icon "button" at bounding box center [685, 324] width 2 height 8
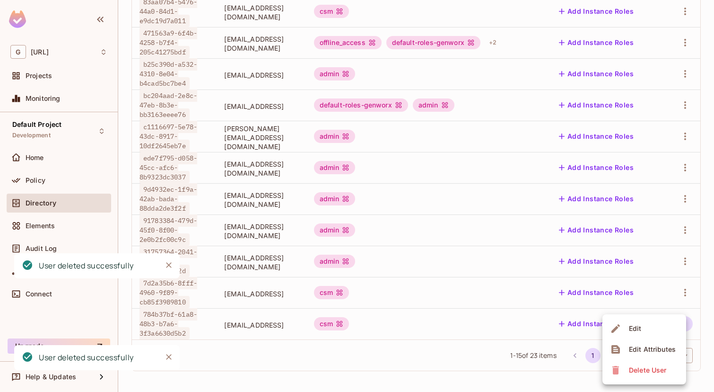
click at [650, 369] on div "Delete User" at bounding box center [647, 369] width 37 height 9
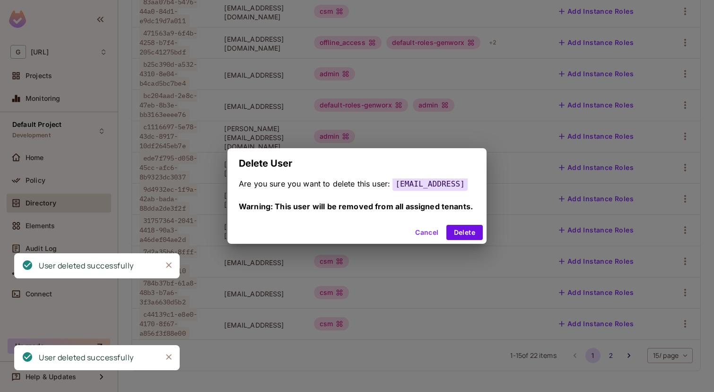
click at [474, 244] on div "Cancel Delete" at bounding box center [356, 232] width 259 height 23
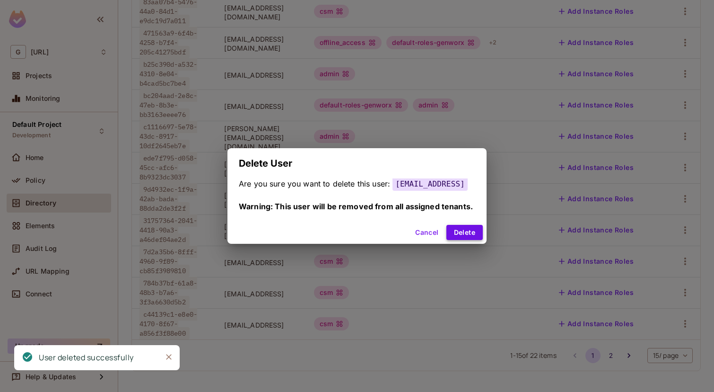
click at [483, 240] on button "Delete" at bounding box center [464, 232] width 36 height 15
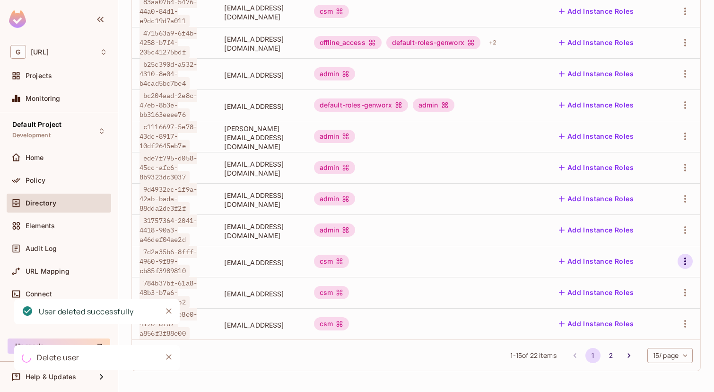
click at [684, 262] on icon "button" at bounding box center [685, 260] width 11 height 11
click at [649, 328] on div "Delete User" at bounding box center [647, 324] width 37 height 9
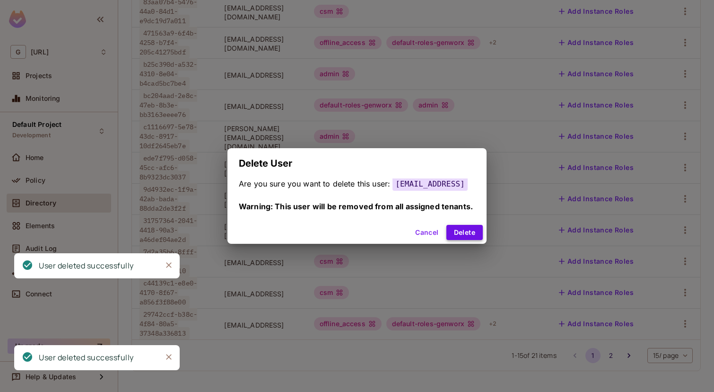
click at [481, 238] on button "Delete" at bounding box center [464, 232] width 36 height 15
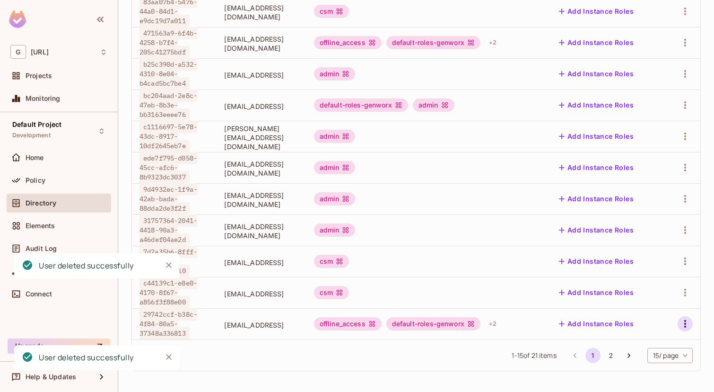
click at [682, 324] on icon "button" at bounding box center [685, 323] width 11 height 11
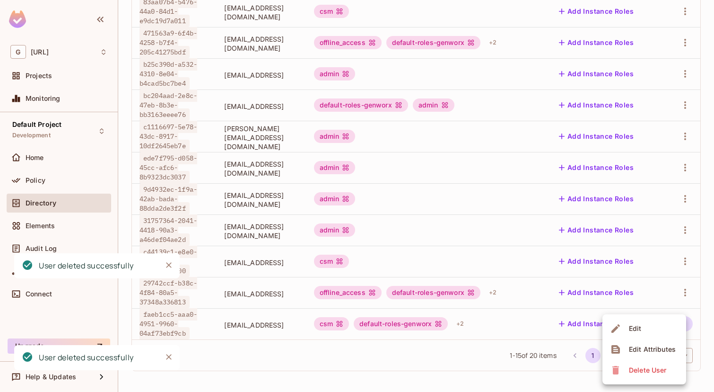
click at [639, 364] on span "Delete User" at bounding box center [647, 369] width 43 height 15
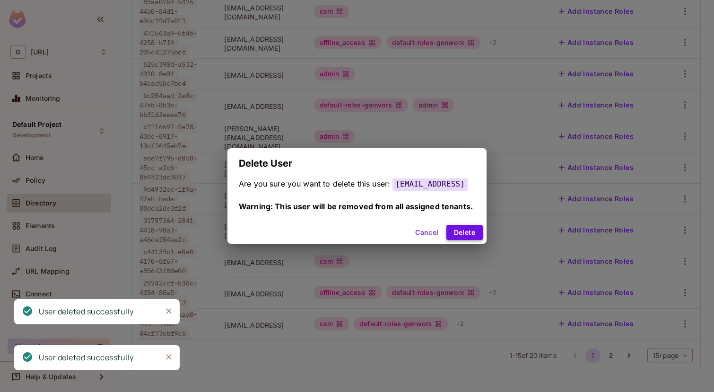
click at [466, 227] on button "Delete" at bounding box center [464, 232] width 36 height 15
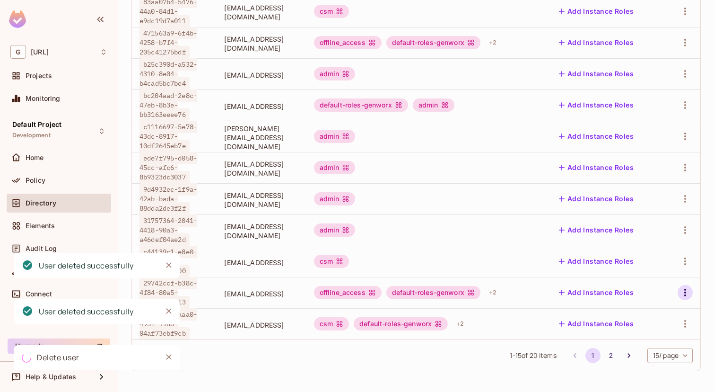
click at [684, 292] on icon "button" at bounding box center [685, 292] width 11 height 11
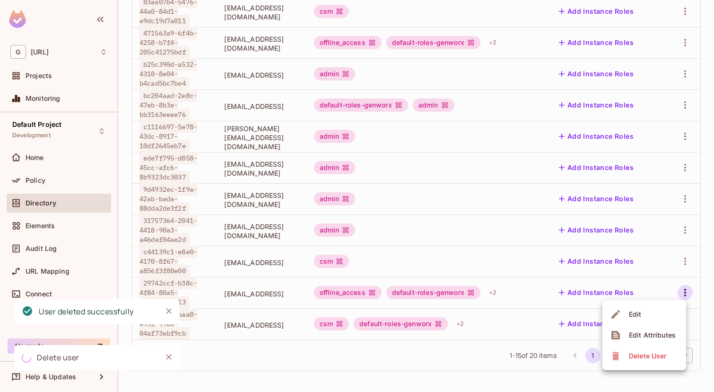
click at [650, 358] on div "Delete User" at bounding box center [647, 355] width 37 height 9
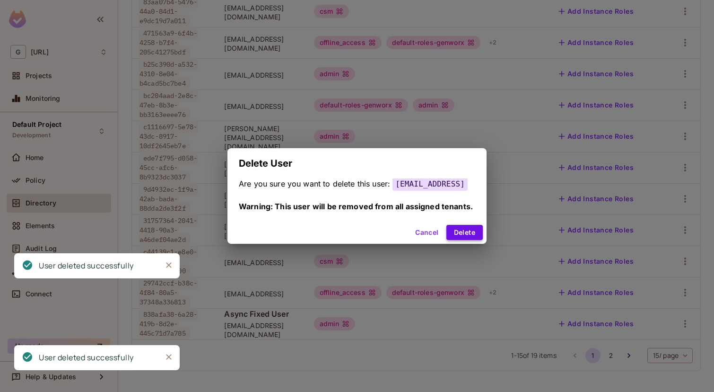
click at [464, 229] on button "Delete" at bounding box center [464, 232] width 36 height 15
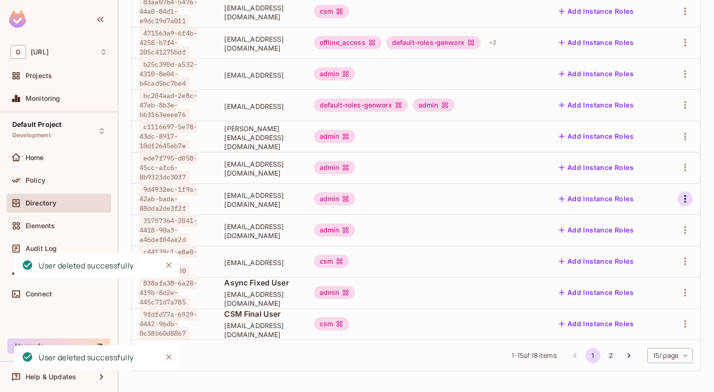
click at [684, 197] on icon "button" at bounding box center [685, 198] width 11 height 11
click at [648, 257] on div "Delete User" at bounding box center [647, 261] width 37 height 9
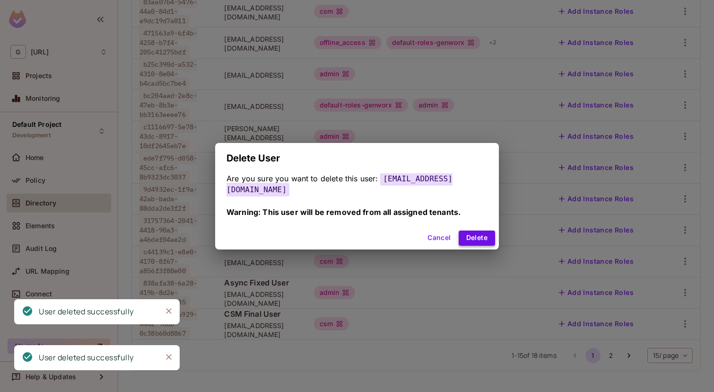
click at [478, 235] on button "Delete" at bounding box center [477, 237] width 36 height 15
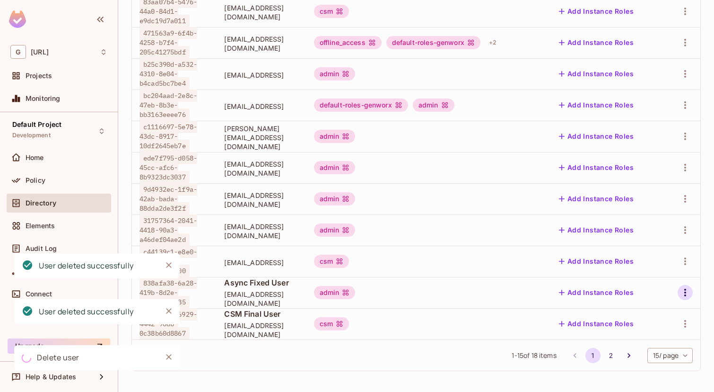
click at [683, 293] on icon "button" at bounding box center [685, 292] width 11 height 11
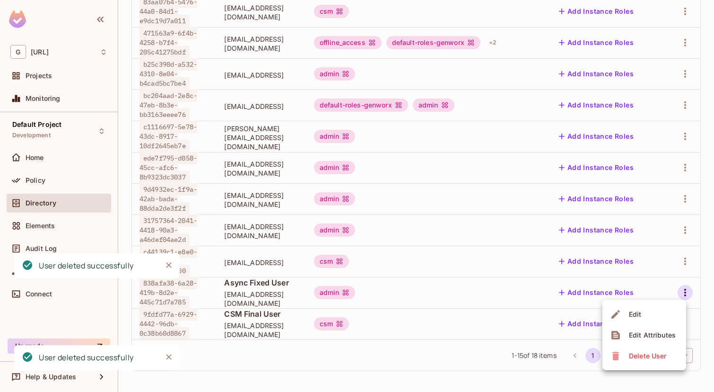
click at [634, 357] on div "Delete User" at bounding box center [647, 355] width 37 height 9
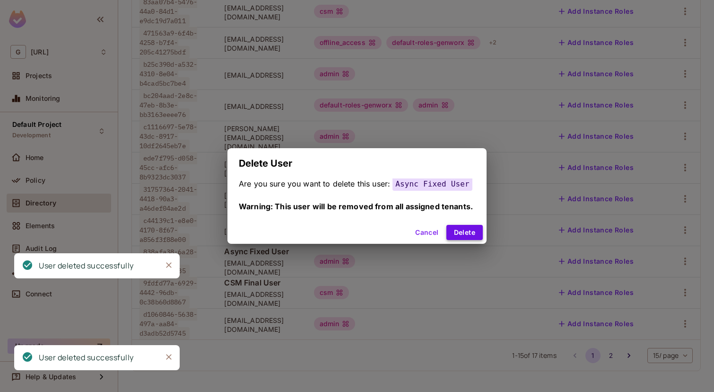
click at [464, 226] on button "Delete" at bounding box center [464, 232] width 36 height 15
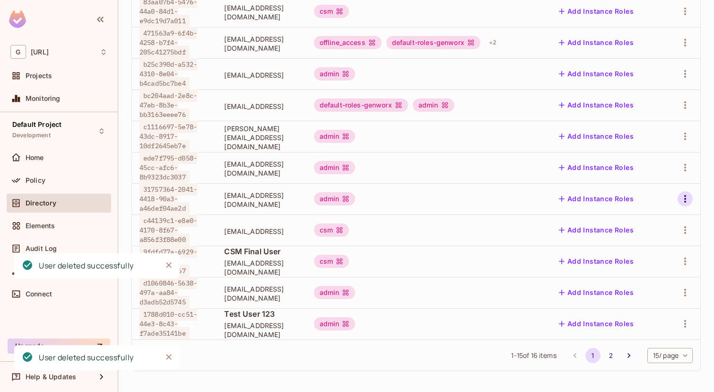
click at [687, 202] on icon "button" at bounding box center [685, 198] width 11 height 11
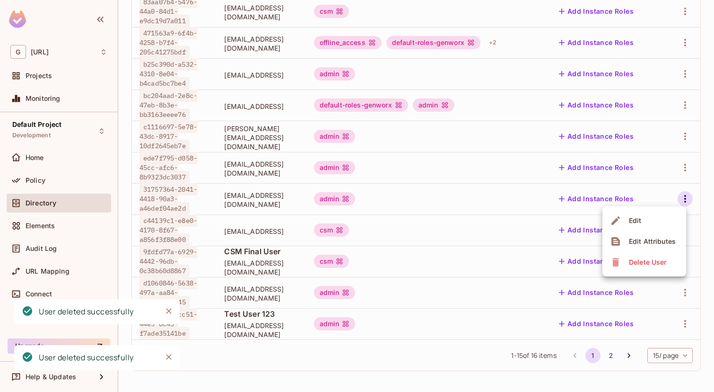
click at [644, 258] on div "Delete User" at bounding box center [647, 261] width 37 height 9
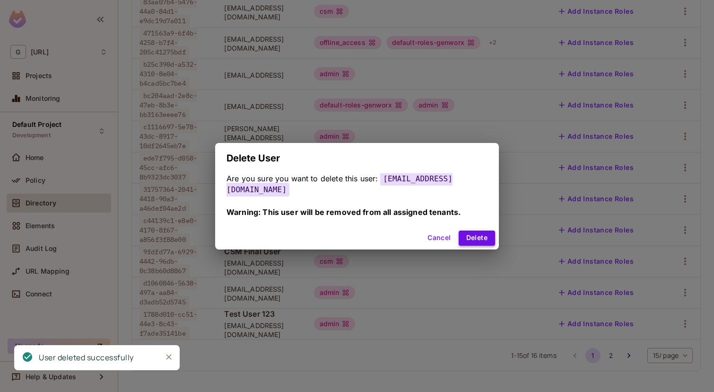
click at [477, 233] on button "Delete" at bounding box center [477, 237] width 36 height 15
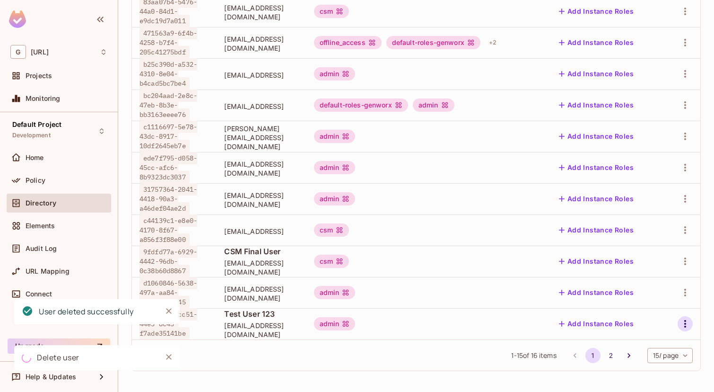
click at [681, 319] on icon "button" at bounding box center [685, 323] width 11 height 11
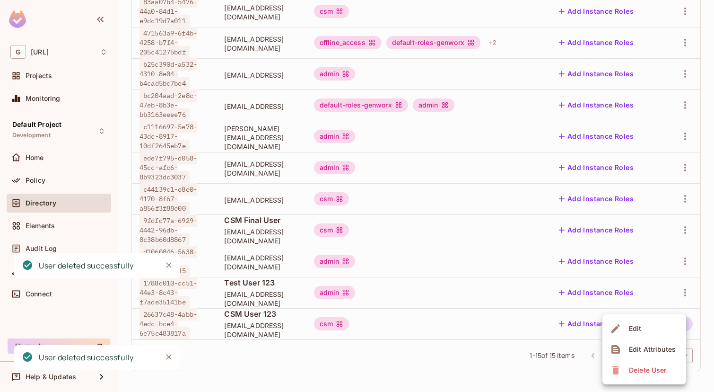
click at [632, 366] on div "Delete User" at bounding box center [647, 369] width 37 height 9
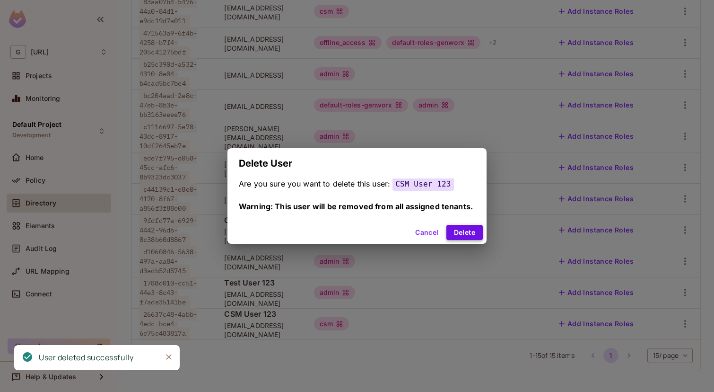
click at [475, 232] on button "Delete" at bounding box center [464, 232] width 36 height 15
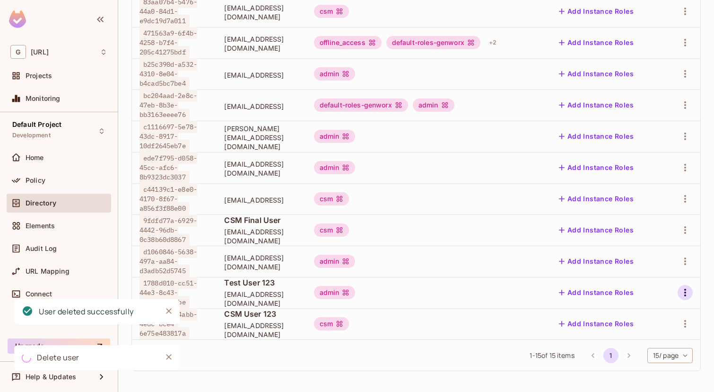
click at [692, 292] on button "button" at bounding box center [685, 292] width 15 height 15
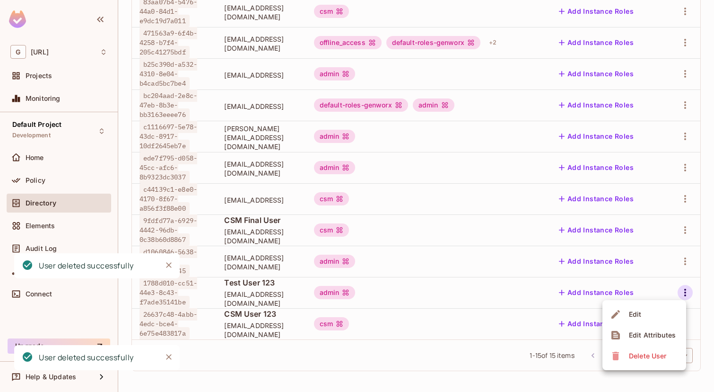
click at [653, 364] on li "Delete User" at bounding box center [644, 355] width 84 height 21
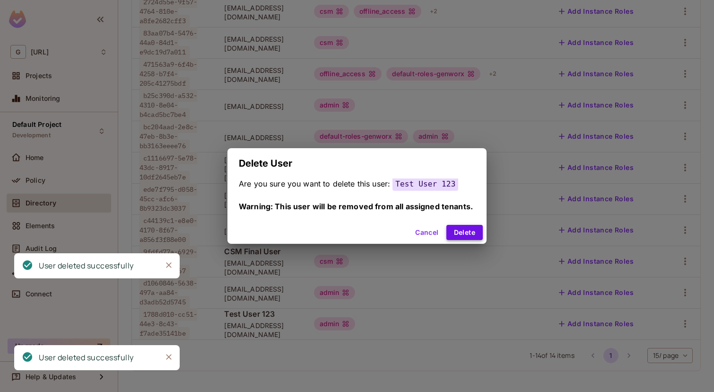
click at [472, 233] on button "Delete" at bounding box center [464, 232] width 36 height 15
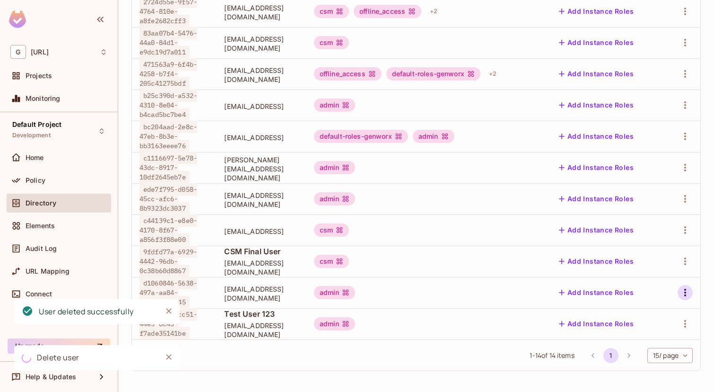
click at [686, 290] on icon "button" at bounding box center [685, 292] width 11 height 11
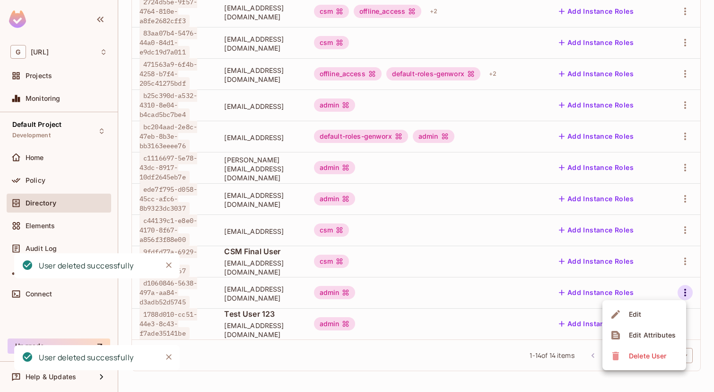
click at [685, 259] on div at bounding box center [357, 196] width 714 height 392
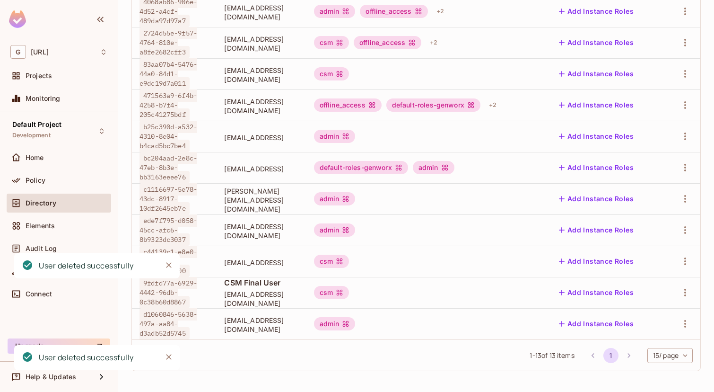
click at [685, 259] on icon "button" at bounding box center [685, 260] width 11 height 11
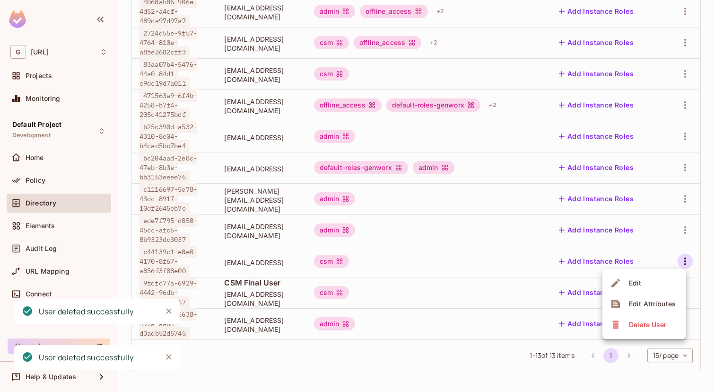
click at [648, 326] on div "Delete User" at bounding box center [647, 324] width 37 height 9
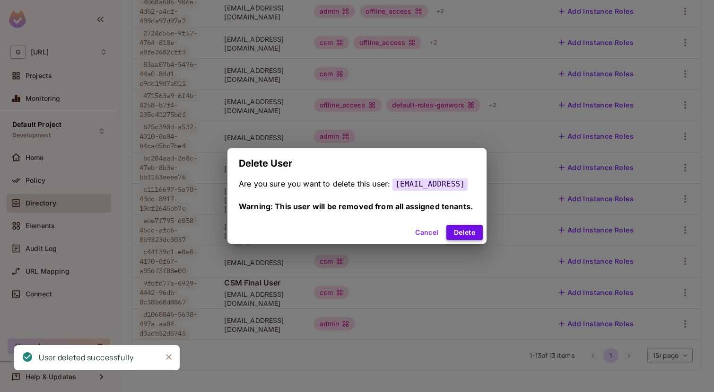
click at [483, 240] on button "Delete" at bounding box center [464, 232] width 36 height 15
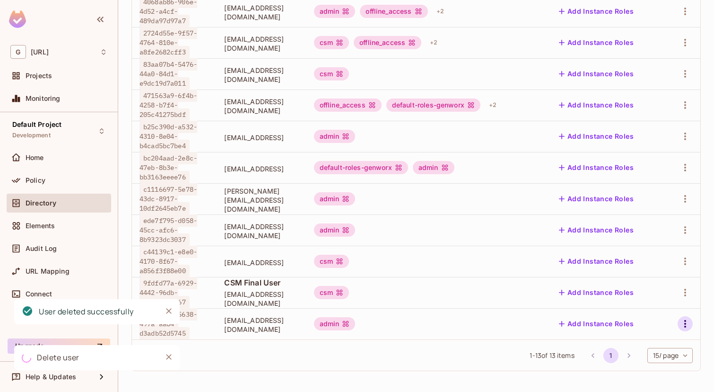
click at [684, 327] on icon "button" at bounding box center [685, 323] width 11 height 11
click at [648, 368] on div "Delete User" at bounding box center [647, 369] width 37 height 9
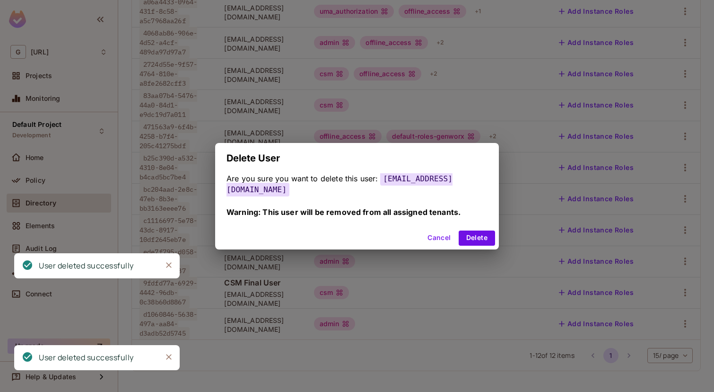
scroll to position [175, 0]
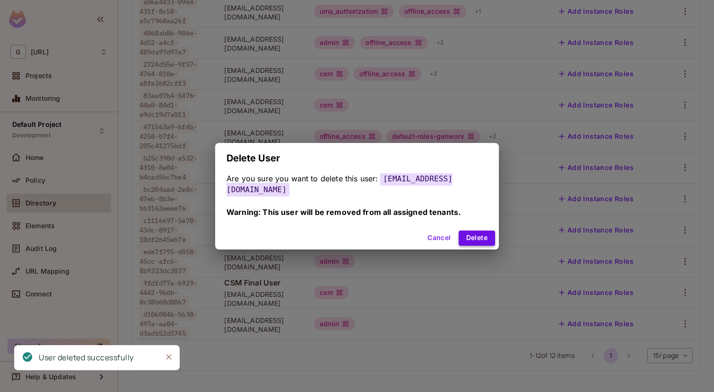
click at [467, 233] on button "Delete" at bounding box center [477, 237] width 36 height 15
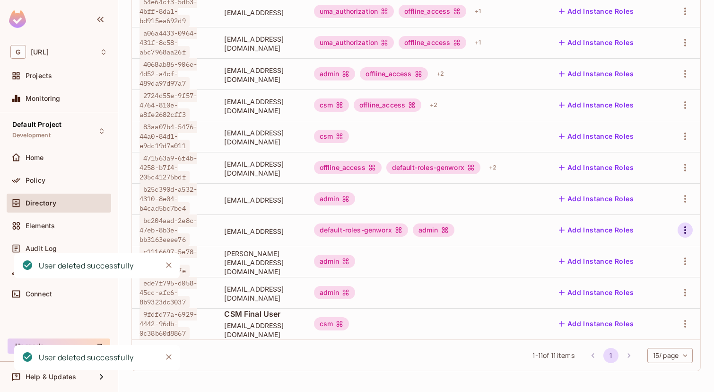
scroll to position [144, 0]
click at [685, 229] on icon "button" at bounding box center [685, 230] width 2 height 8
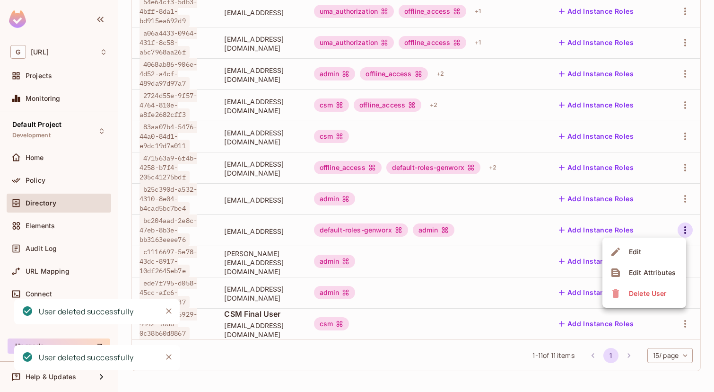
click at [637, 296] on div "Delete User" at bounding box center [647, 292] width 37 height 9
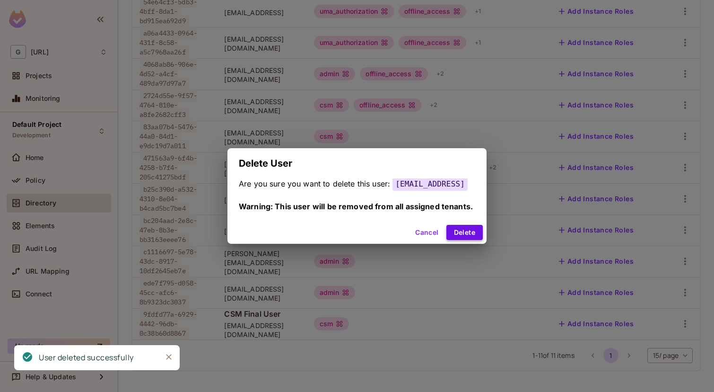
click at [473, 233] on button "Delete" at bounding box center [464, 232] width 36 height 15
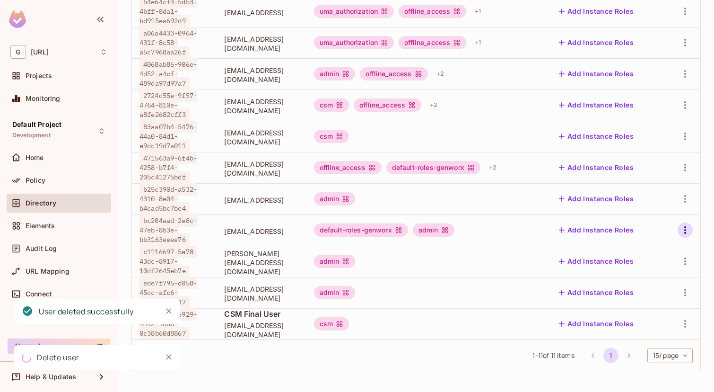
click at [682, 232] on icon "button" at bounding box center [685, 229] width 11 height 11
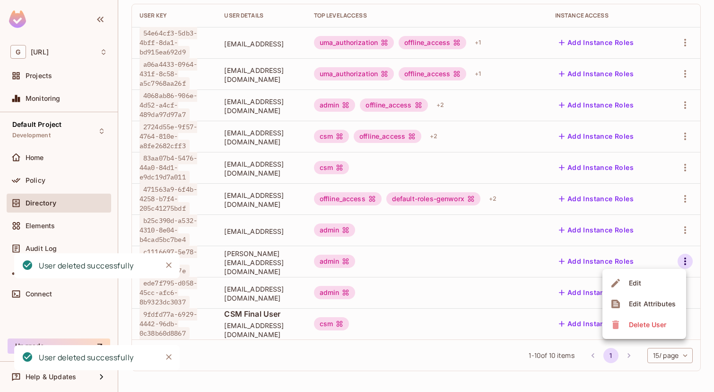
scroll to position [113, 0]
click at [646, 327] on div "Delete User" at bounding box center [647, 324] width 37 height 9
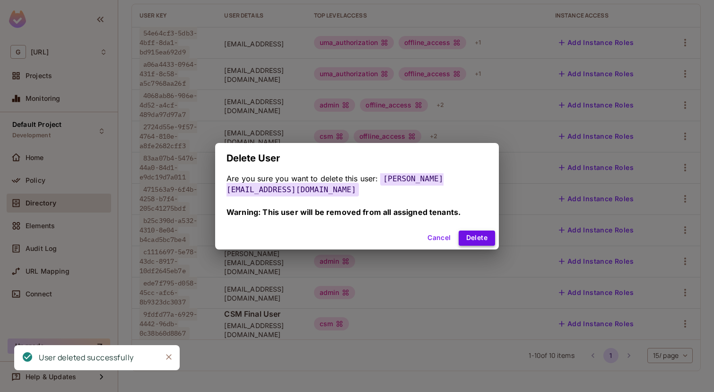
click at [475, 234] on button "Delete" at bounding box center [477, 237] width 36 height 15
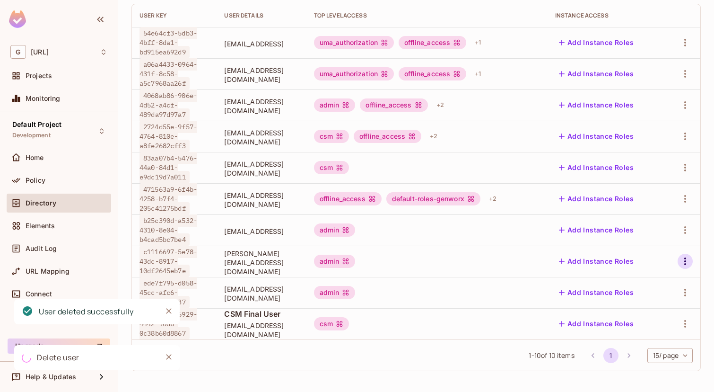
click at [686, 263] on icon "button" at bounding box center [685, 260] width 11 height 11
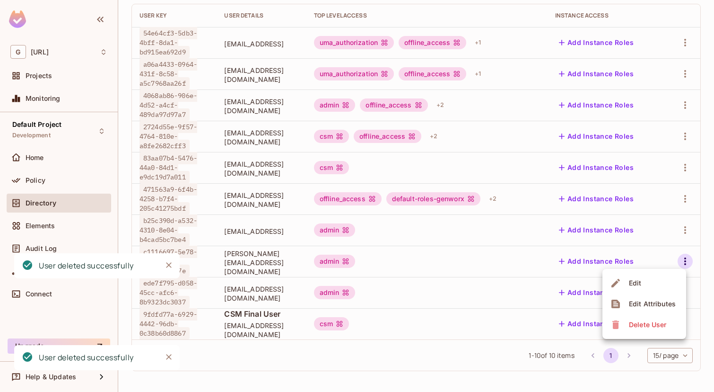
click at [637, 318] on span "Delete User" at bounding box center [647, 324] width 43 height 15
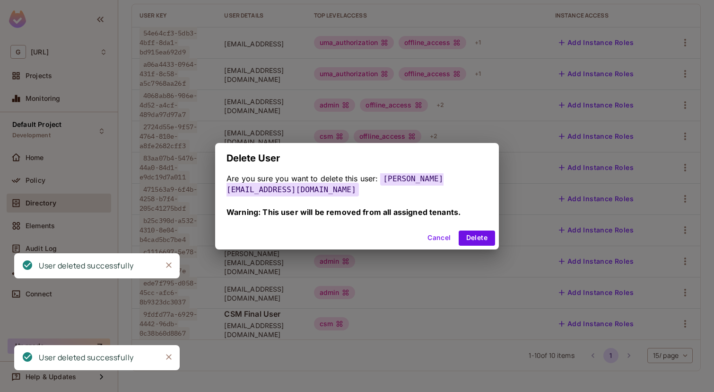
scroll to position [51, 0]
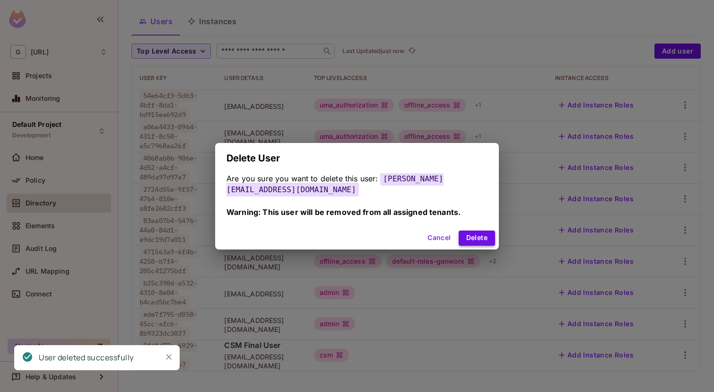
click at [475, 230] on button "Delete" at bounding box center [477, 237] width 36 height 15
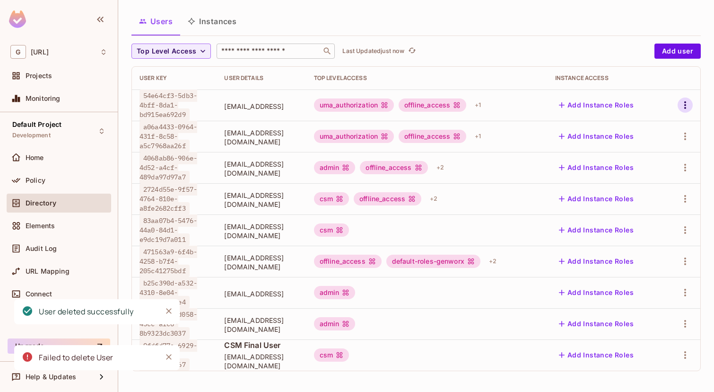
click at [682, 102] on icon "button" at bounding box center [685, 104] width 11 height 11
click at [631, 174] on span "Delete User" at bounding box center [647, 168] width 43 height 15
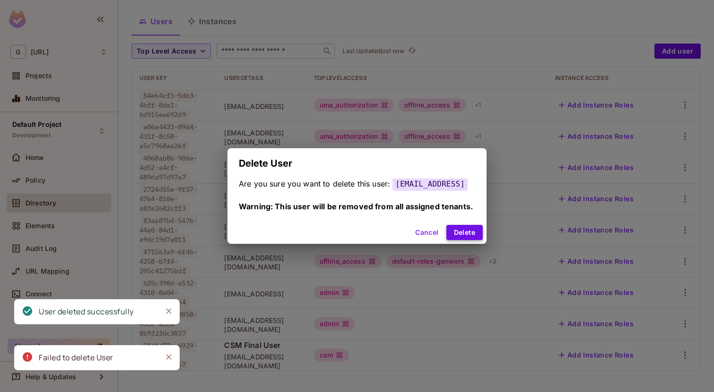
click at [473, 232] on button "Delete" at bounding box center [464, 232] width 36 height 15
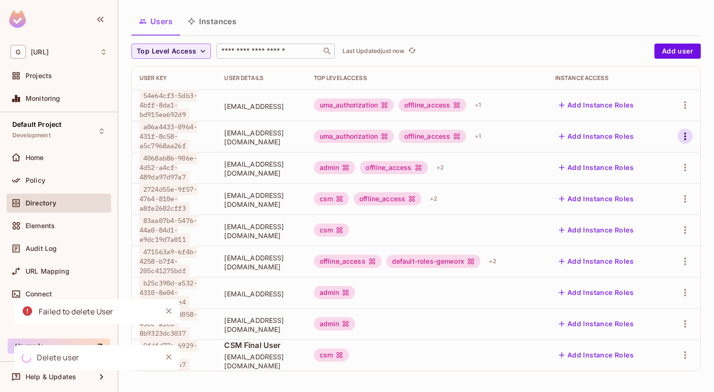
click at [680, 136] on icon "button" at bounding box center [685, 136] width 11 height 11
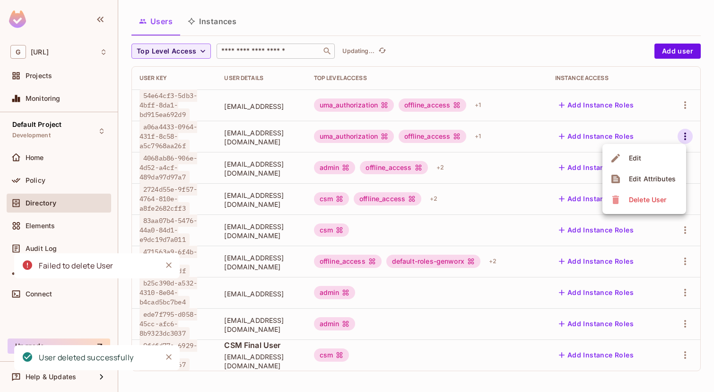
scroll to position [19, 0]
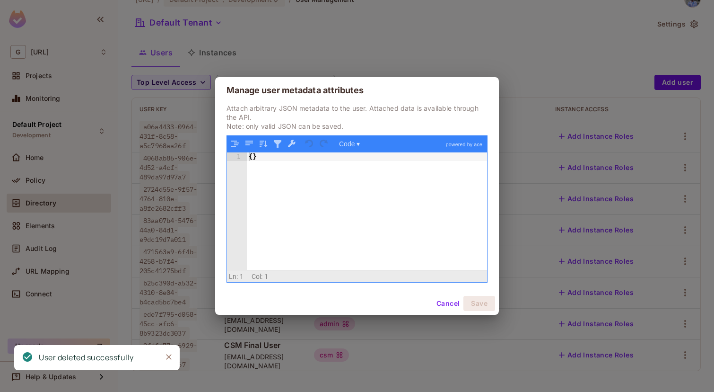
click at [443, 299] on button "Cancel" at bounding box center [448, 303] width 31 height 15
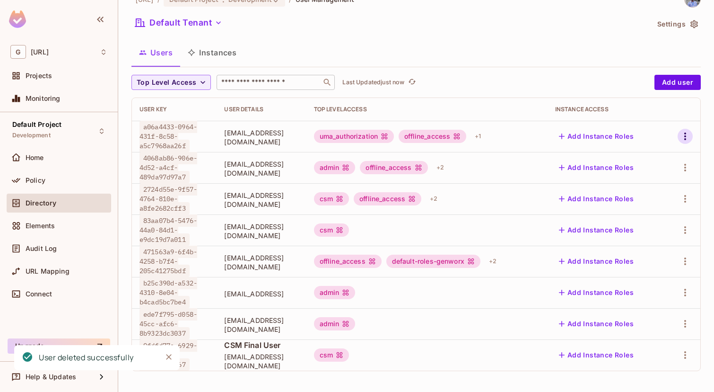
click at [689, 136] on icon "button" at bounding box center [685, 136] width 11 height 11
click at [661, 196] on div "Delete User" at bounding box center [647, 199] width 37 height 9
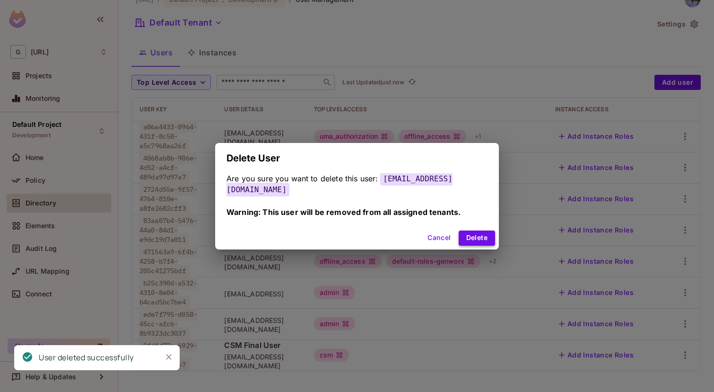
click at [472, 235] on button "Delete" at bounding box center [477, 237] width 36 height 15
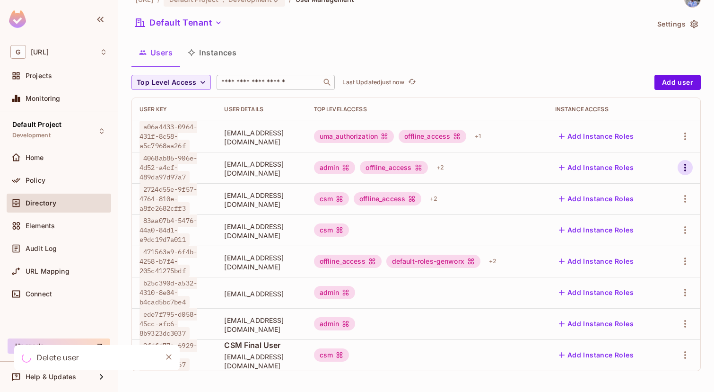
click at [684, 170] on icon "button" at bounding box center [685, 167] width 11 height 11
click at [650, 234] on div "Delete User" at bounding box center [647, 230] width 37 height 9
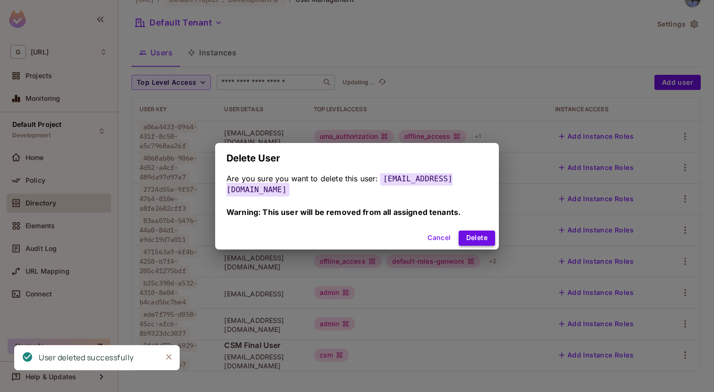
scroll to position [0, 0]
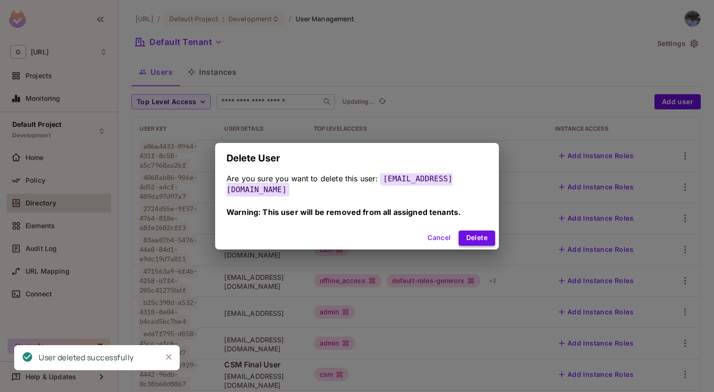
click at [472, 234] on button "Delete" at bounding box center [477, 237] width 36 height 15
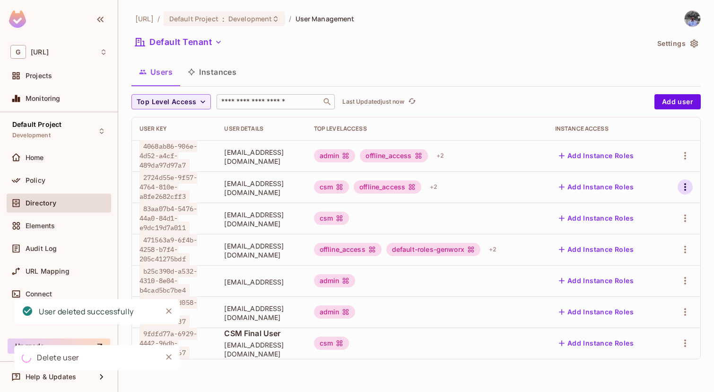
click at [684, 190] on icon "button" at bounding box center [685, 186] width 11 height 11
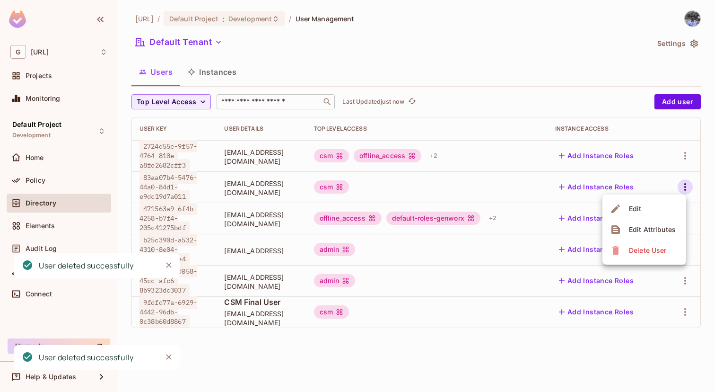
click at [630, 248] on div "Delete User" at bounding box center [647, 249] width 37 height 9
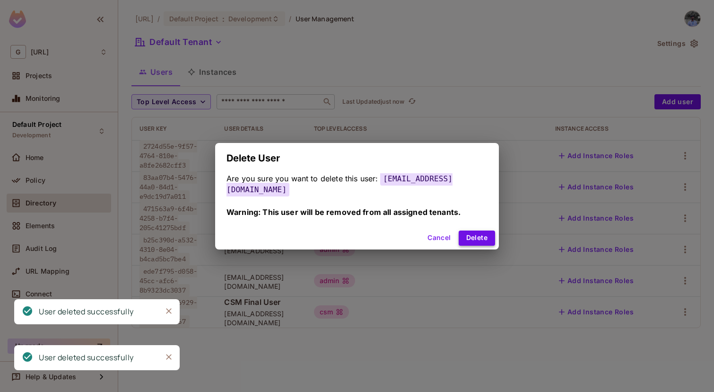
click at [465, 231] on button "Delete" at bounding box center [477, 237] width 36 height 15
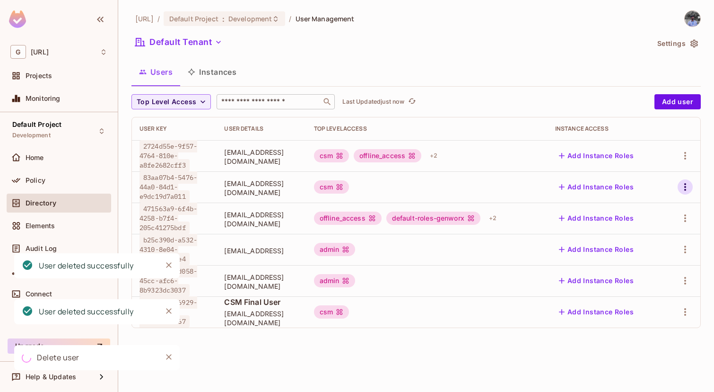
click at [686, 184] on icon "button" at bounding box center [685, 186] width 11 height 11
click at [633, 244] on span "Delete User" at bounding box center [647, 250] width 43 height 15
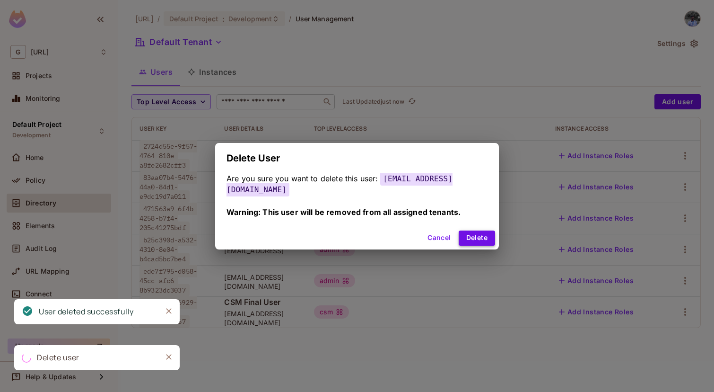
click at [468, 230] on button "Delete" at bounding box center [477, 237] width 36 height 15
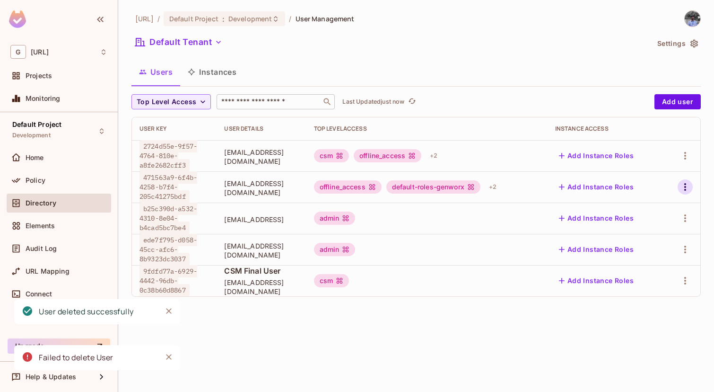
click at [684, 183] on icon "button" at bounding box center [685, 186] width 11 height 11
click at [623, 250] on div "Delete User" at bounding box center [639, 250] width 59 height 15
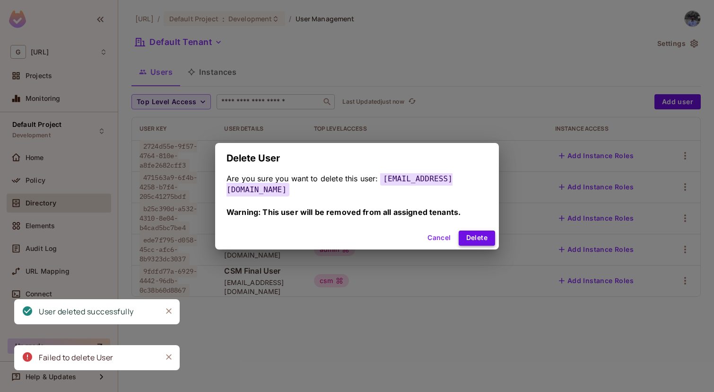
click at [462, 230] on button "Delete" at bounding box center [477, 237] width 36 height 15
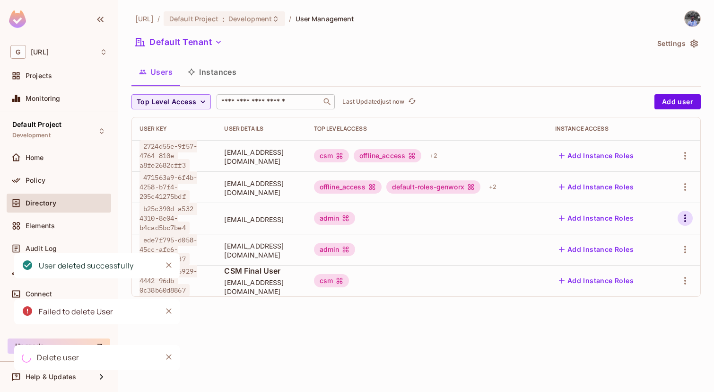
click at [679, 218] on button "button" at bounding box center [685, 217] width 15 height 15
click at [636, 289] on li "Delete User" at bounding box center [644, 281] width 84 height 21
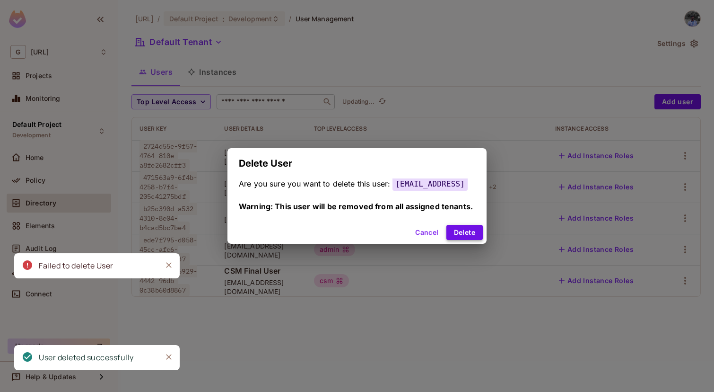
click at [469, 230] on button "Delete" at bounding box center [464, 232] width 36 height 15
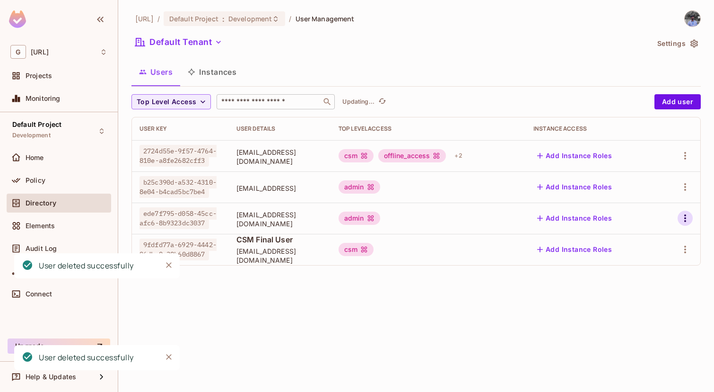
click at [683, 219] on icon "button" at bounding box center [685, 217] width 11 height 11
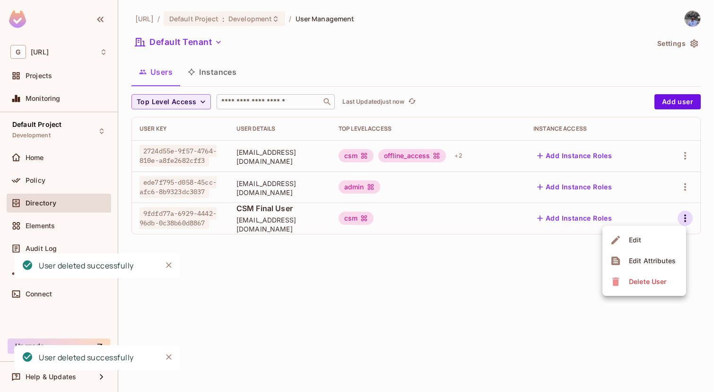
click at [660, 282] on div "Delete User" at bounding box center [647, 281] width 37 height 9
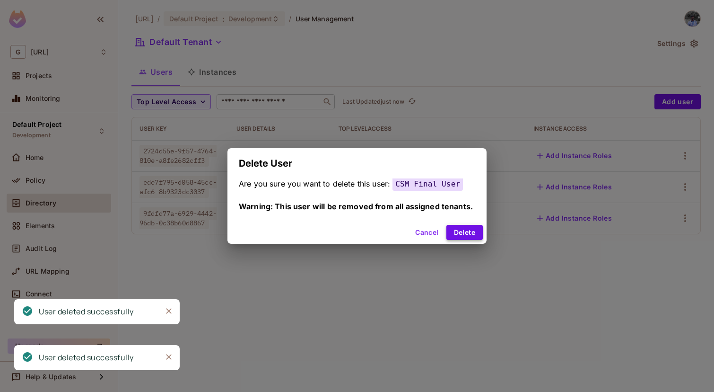
click at [464, 228] on button "Delete" at bounding box center [464, 232] width 36 height 15
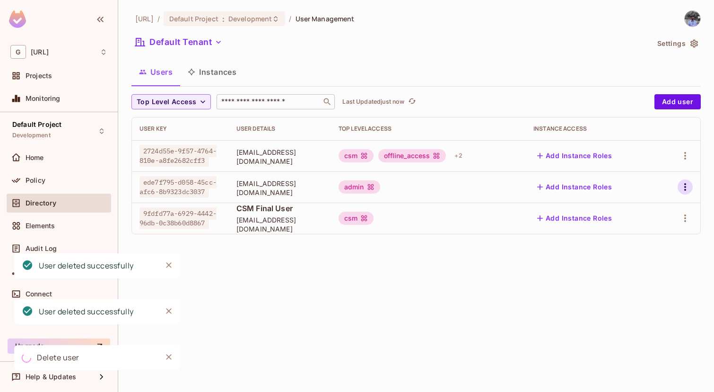
click at [685, 182] on icon "button" at bounding box center [685, 186] width 11 height 11
click at [637, 248] on div "Delete User" at bounding box center [647, 249] width 37 height 9
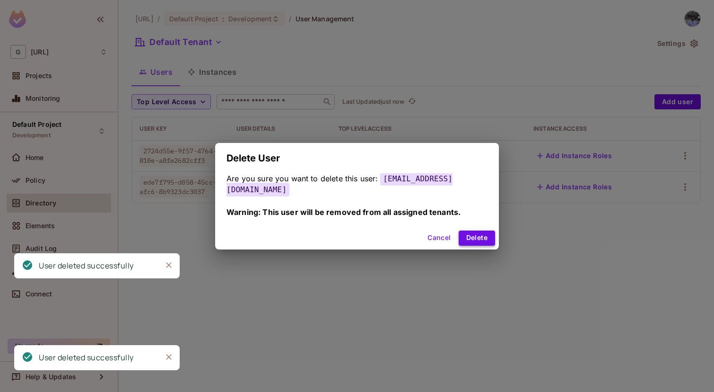
click at [474, 238] on button "Delete" at bounding box center [477, 237] width 36 height 15
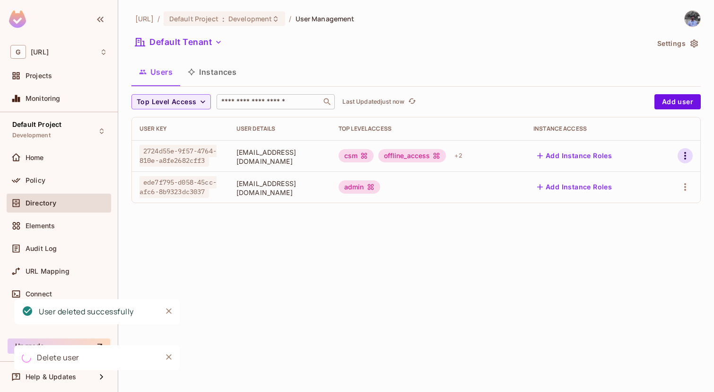
click at [682, 155] on icon "button" at bounding box center [685, 155] width 11 height 11
click at [638, 218] on div "Delete User" at bounding box center [647, 218] width 37 height 9
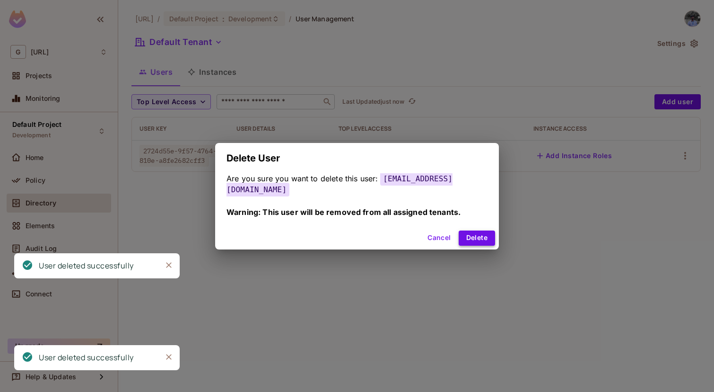
click at [469, 234] on button "Delete" at bounding box center [477, 237] width 36 height 15
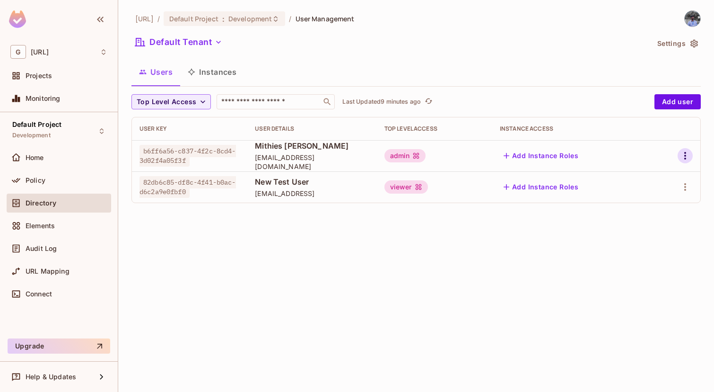
click at [682, 156] on icon "button" at bounding box center [685, 155] width 11 height 11
click at [646, 217] on div "Delete User" at bounding box center [647, 218] width 37 height 9
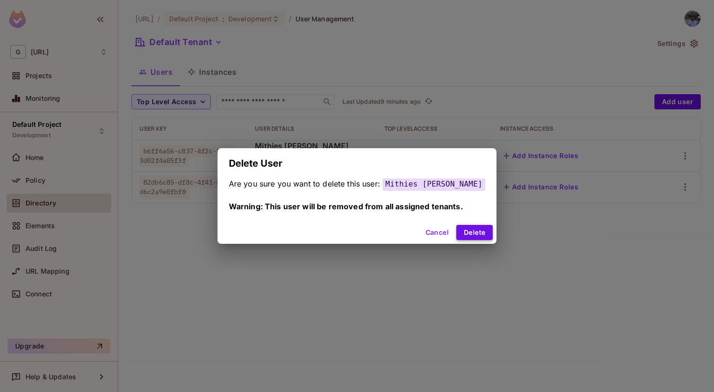
click at [463, 232] on button "Delete" at bounding box center [474, 232] width 36 height 15
